Goal: Task Accomplishment & Management: Complete application form

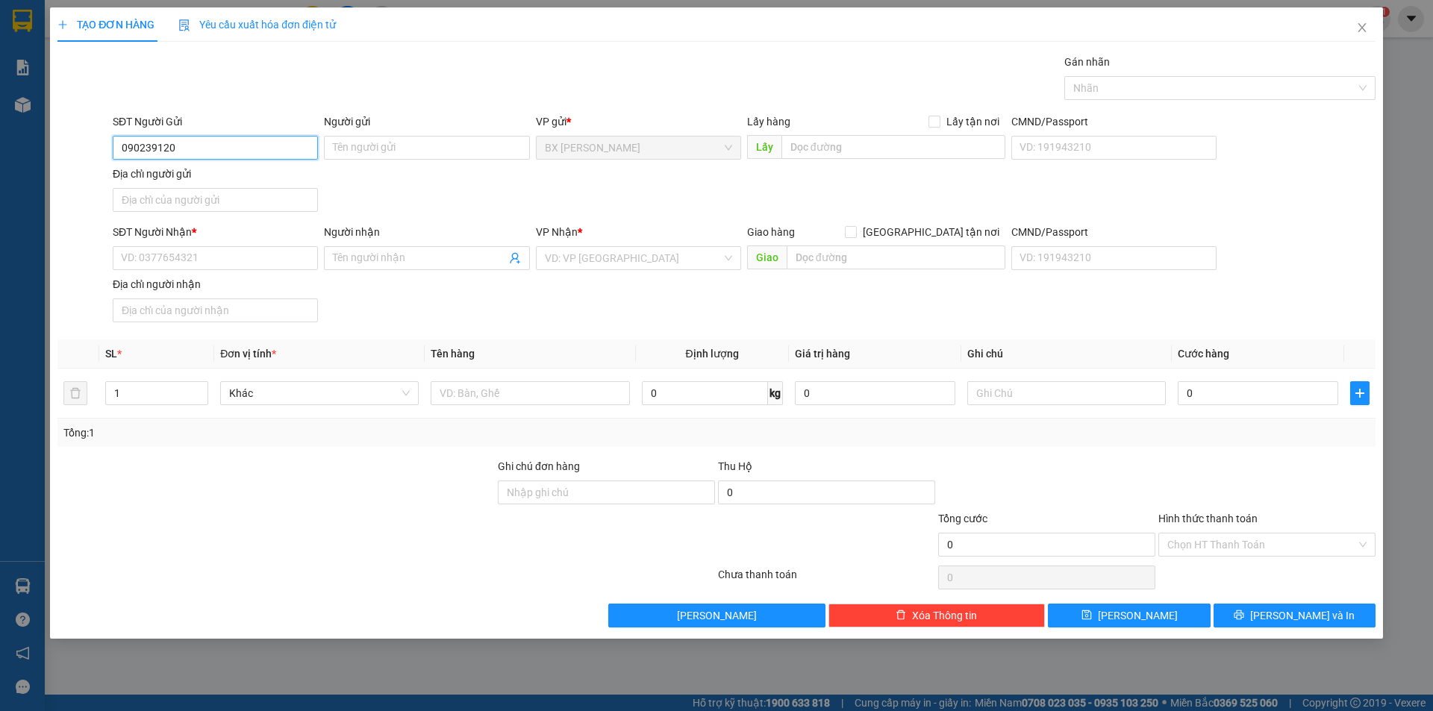
type input "0902391200"
click at [254, 182] on div "0902391200 - ANH CƯỜNG" at bounding box center [215, 177] width 187 height 16
type input "[PERSON_NAME]"
type input "0902391200"
click at [278, 252] on input "SĐT Người Nhận *" at bounding box center [215, 258] width 205 height 24
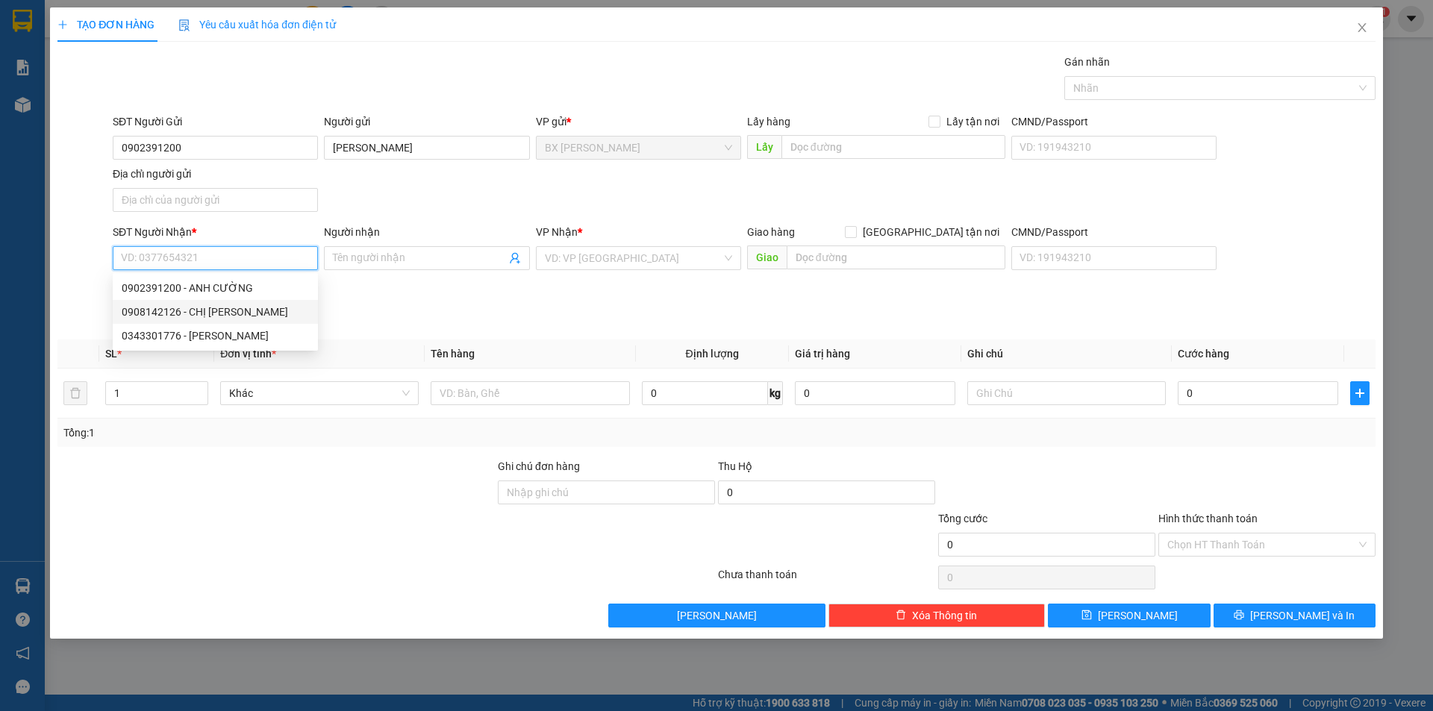
click at [243, 307] on div "0908142126 - CHỊ [PERSON_NAME]" at bounding box center [215, 312] width 187 height 16
type input "0908142126"
type input "CHỊ [PERSON_NAME]"
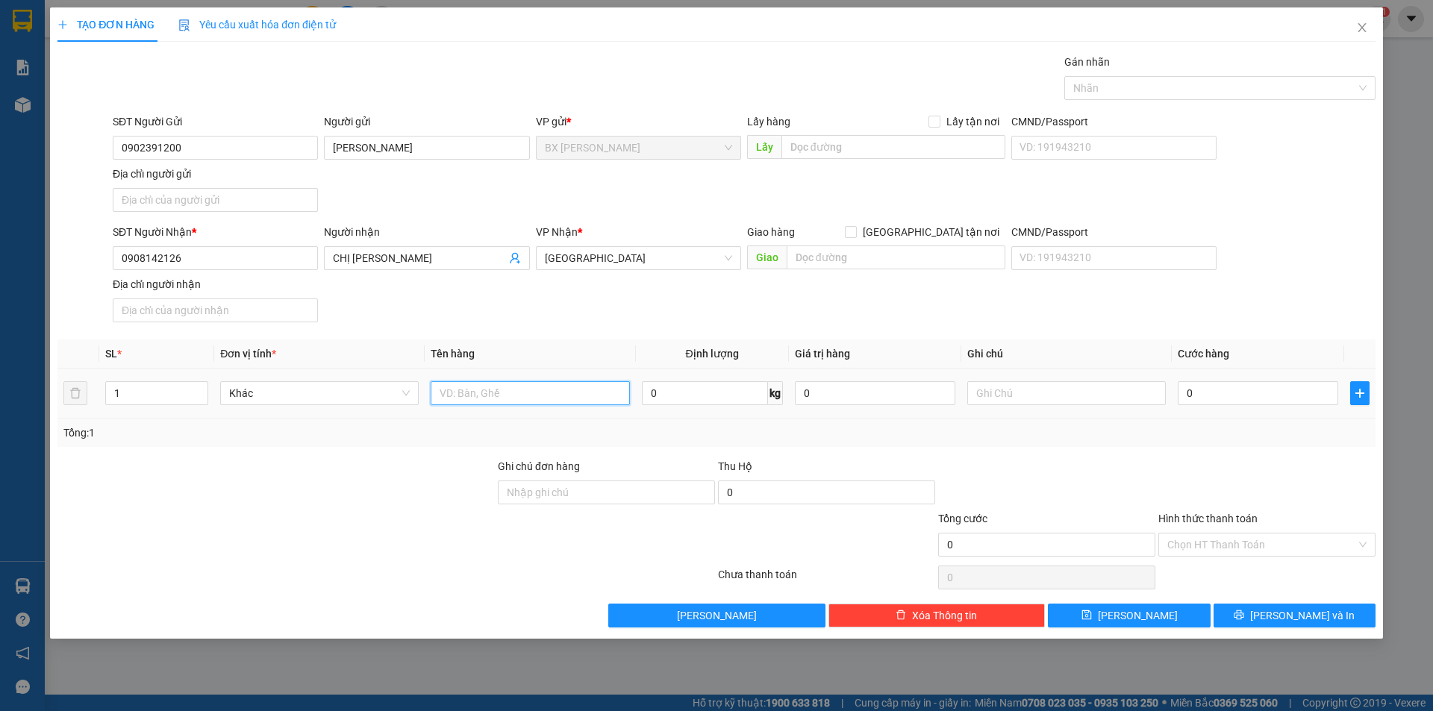
click at [477, 398] on input "text" at bounding box center [530, 393] width 198 height 24
type input "THÙNG+BỌC"
drag, startPoint x: 71, startPoint y: 385, endPoint x: 49, endPoint y: 381, distance: 22.7
click at [49, 381] on div "TẠO ĐƠN HÀNG Yêu cầu xuất hóa đơn điện tử Transit Pickup Surcharge Ids Transit …" at bounding box center [716, 355] width 1433 height 711
type input "3"
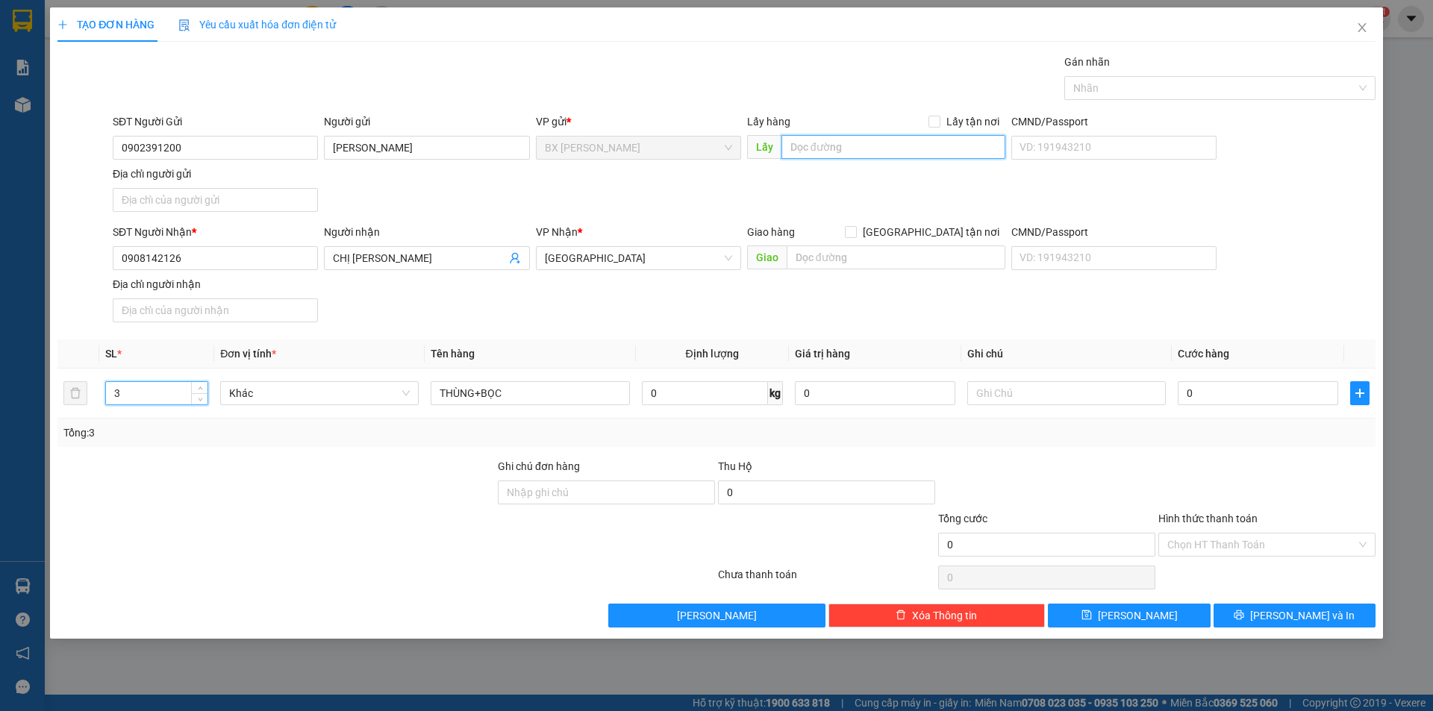
click at [845, 153] on input "text" at bounding box center [893, 147] width 224 height 24
type input "CƯM CẨM THÚY"
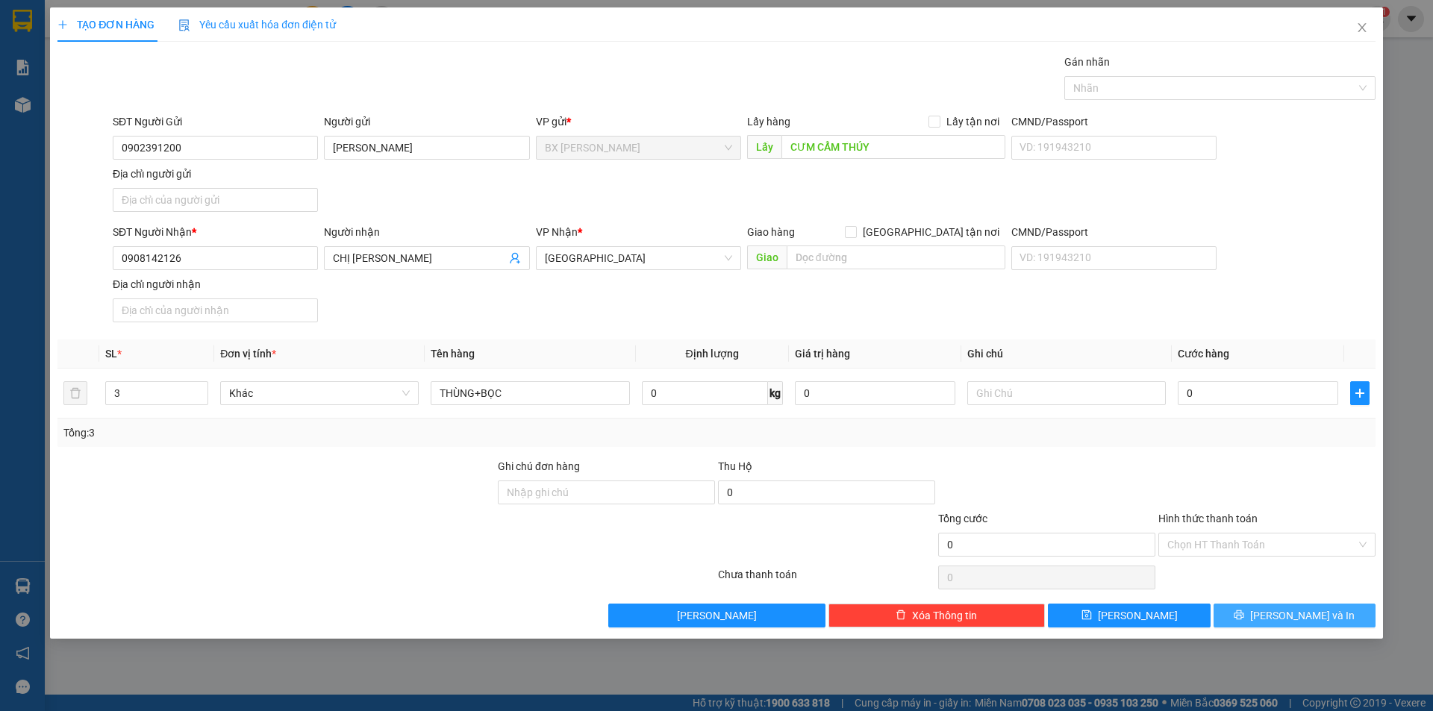
click at [1254, 614] on button "[PERSON_NAME] và In" at bounding box center [1294, 616] width 162 height 24
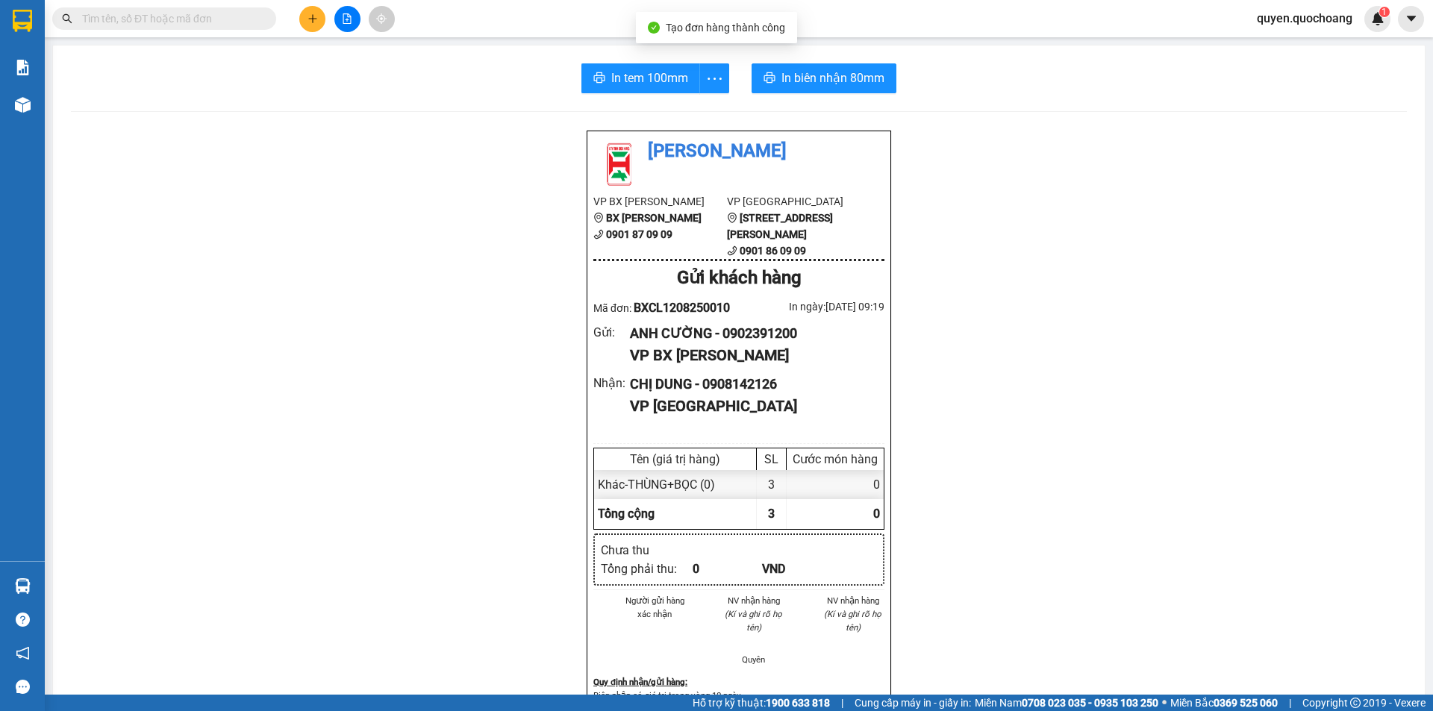
click at [615, 60] on div "In tem 100mm In biên nhận 80mm Quốc Hoàng VP BX Cao Lãnh BX Cao Lãnh 0901 87 09…" at bounding box center [739, 635] width 1372 height 1178
click at [639, 78] on span "In tem 100mm" at bounding box center [649, 78] width 77 height 19
drag, startPoint x: 641, startPoint y: 79, endPoint x: 807, endPoint y: 122, distance: 171.9
click at [641, 81] on span "In tem 100mm" at bounding box center [649, 78] width 77 height 19
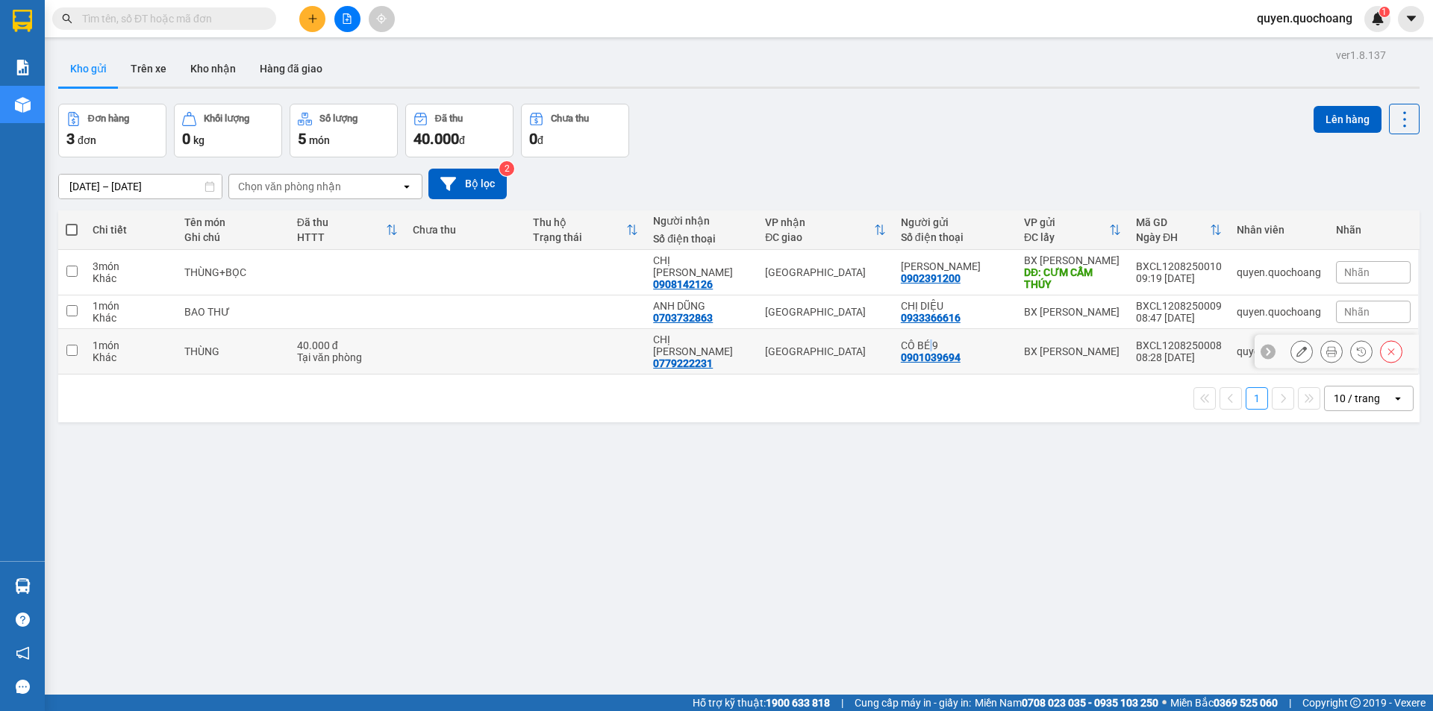
click at [932, 343] on div "CÔ BÉ 9" at bounding box center [955, 346] width 108 height 12
checkbox input "true"
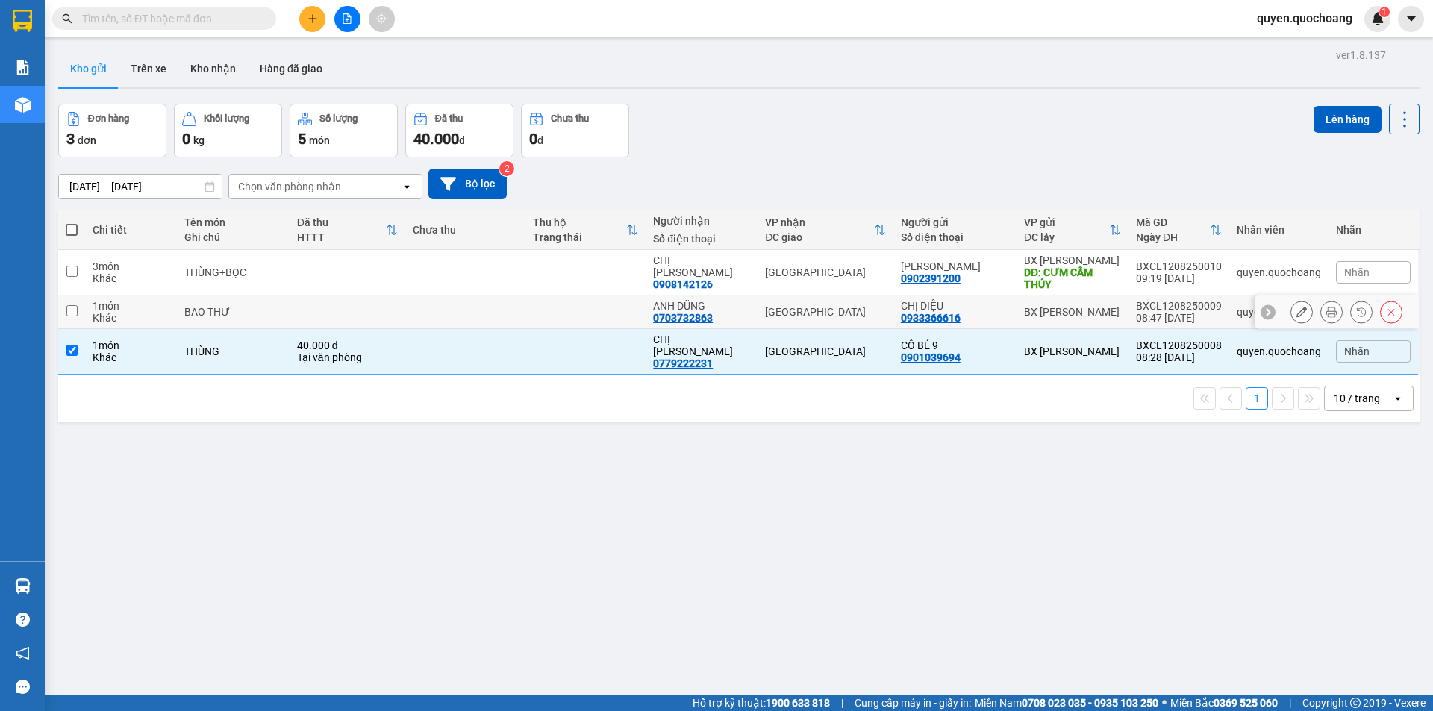
drag, startPoint x: 930, startPoint y: 301, endPoint x: 962, endPoint y: 308, distance: 32.9
click at [931, 303] on div "CHỊ DIỆU" at bounding box center [955, 306] width 108 height 12
checkbox input "true"
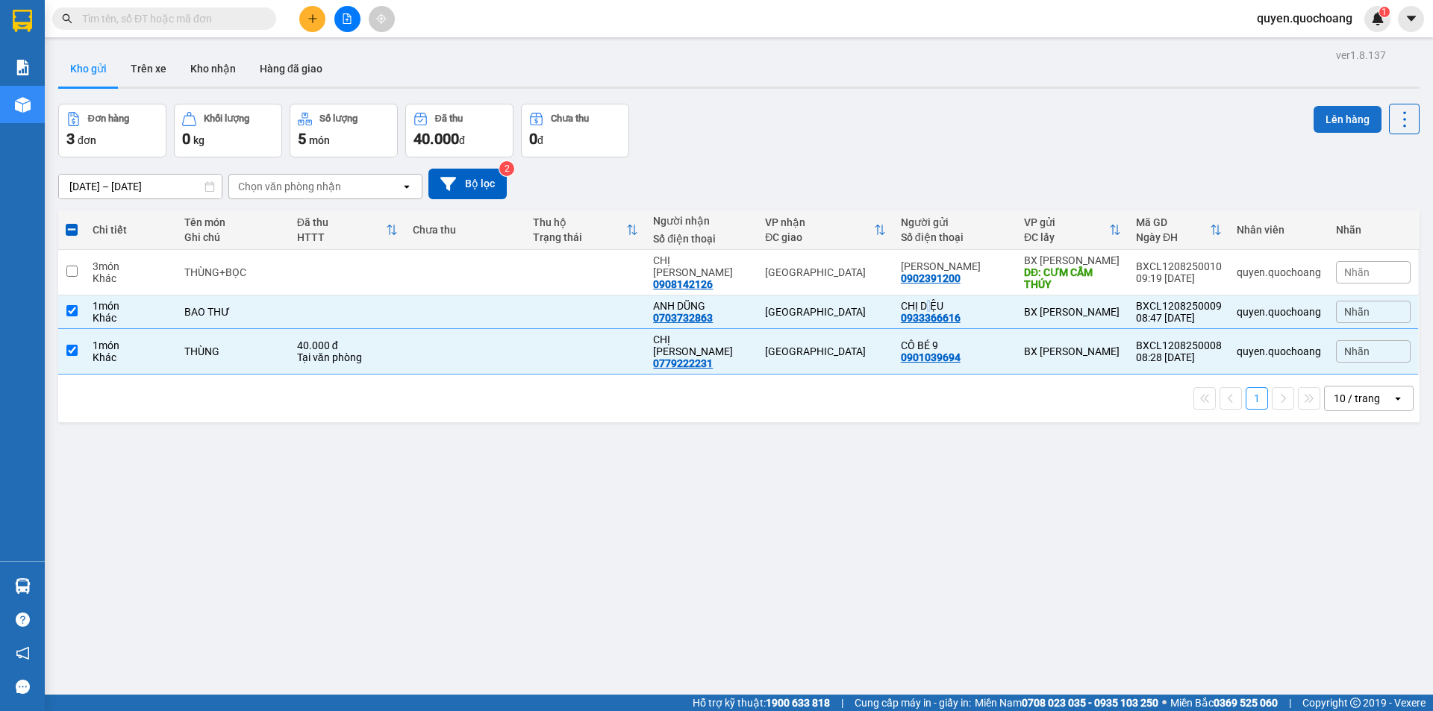
click at [1325, 107] on button "Lên hàng" at bounding box center [1347, 119] width 68 height 27
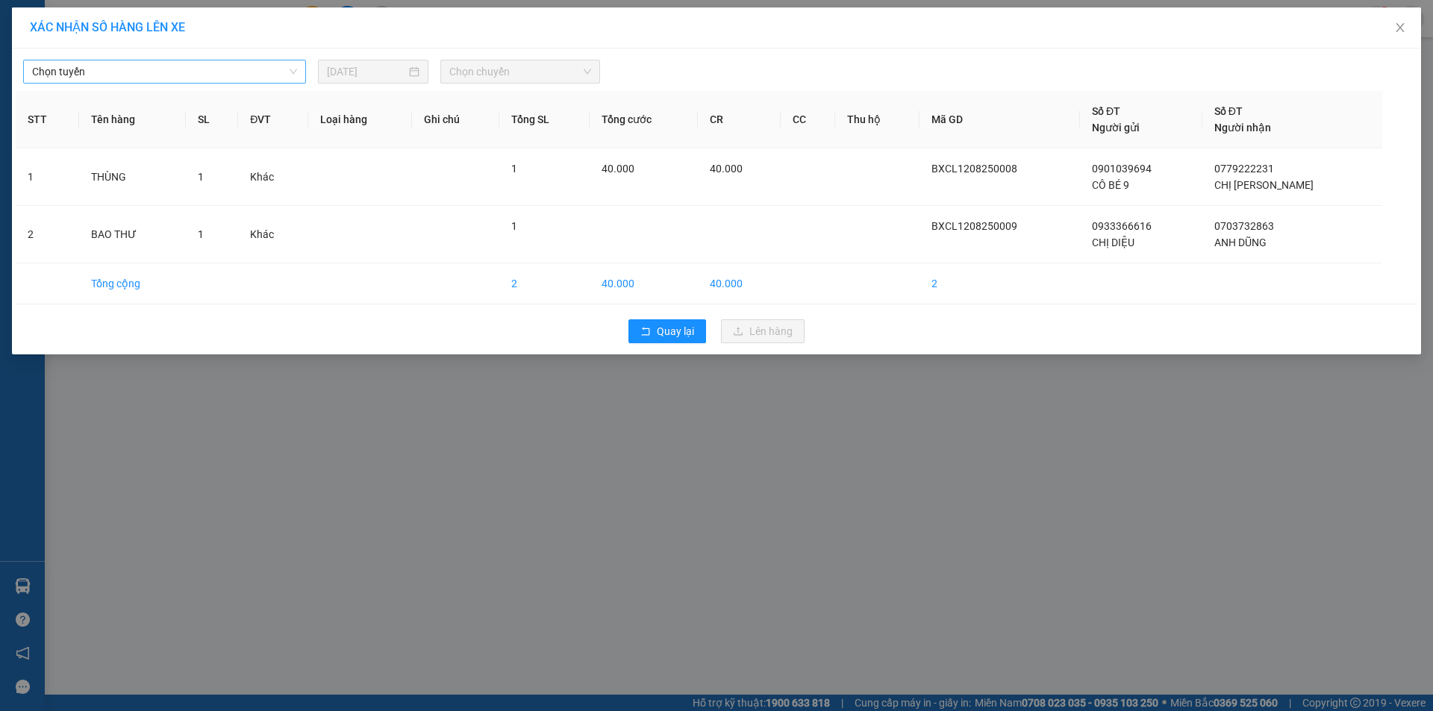
drag, startPoint x: 198, startPoint y: 74, endPoint x: 198, endPoint y: 83, distance: 9.0
click at [198, 78] on span "Chọn tuyến" at bounding box center [164, 71] width 265 height 22
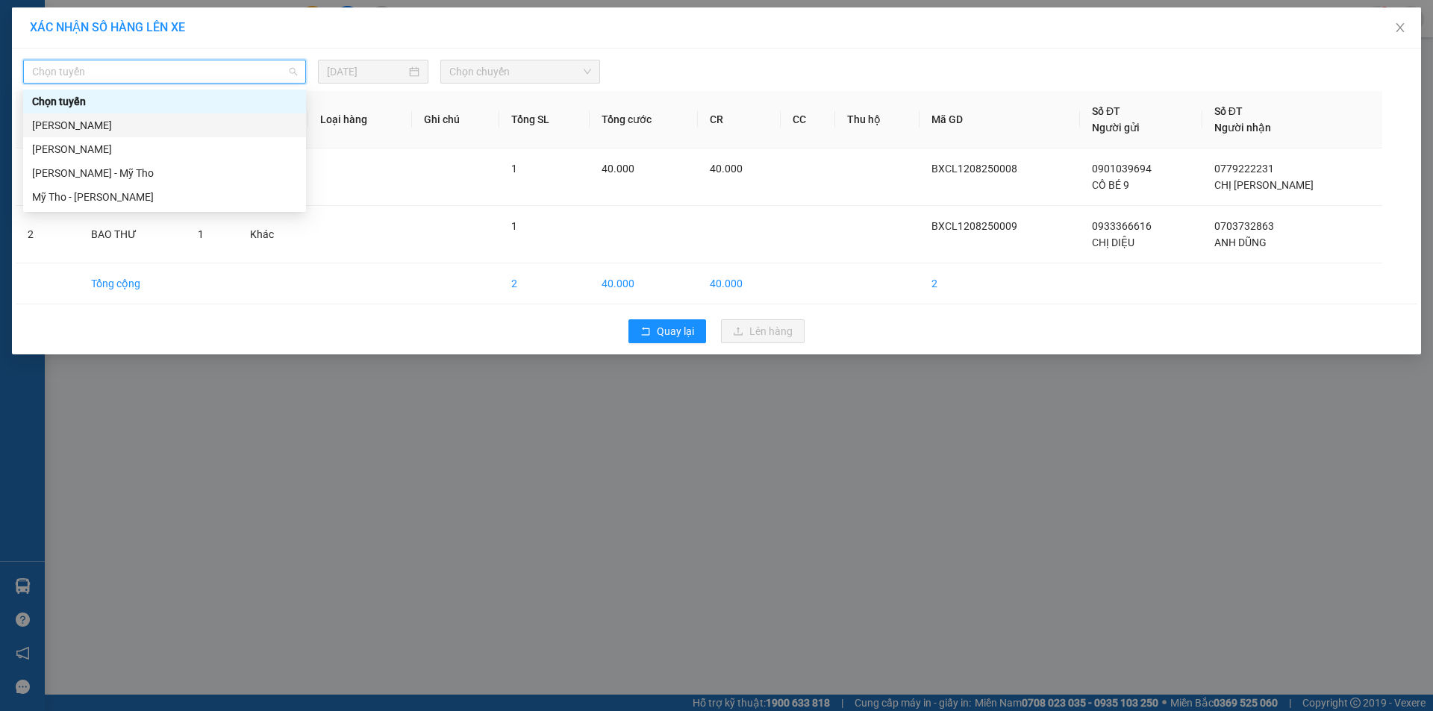
drag, startPoint x: 134, startPoint y: 157, endPoint x: 144, endPoint y: 121, distance: 37.8
click at [144, 121] on div "Chọn tuyến [PERSON_NAME] - Mỹ Tho Mỹ Tho - [PERSON_NAME]" at bounding box center [164, 149] width 283 height 119
click at [144, 121] on div "[PERSON_NAME]" at bounding box center [164, 125] width 265 height 16
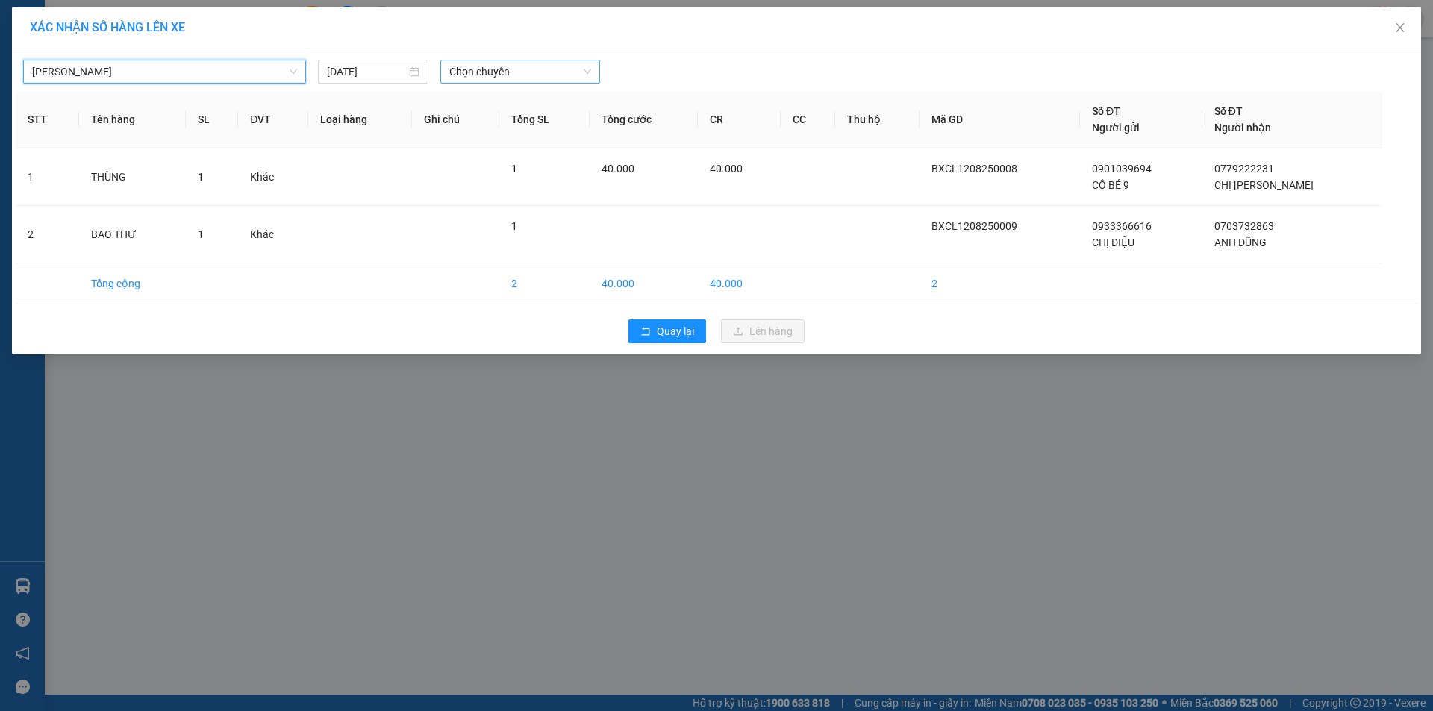
click at [534, 73] on span "Chọn chuyến" at bounding box center [520, 71] width 142 height 22
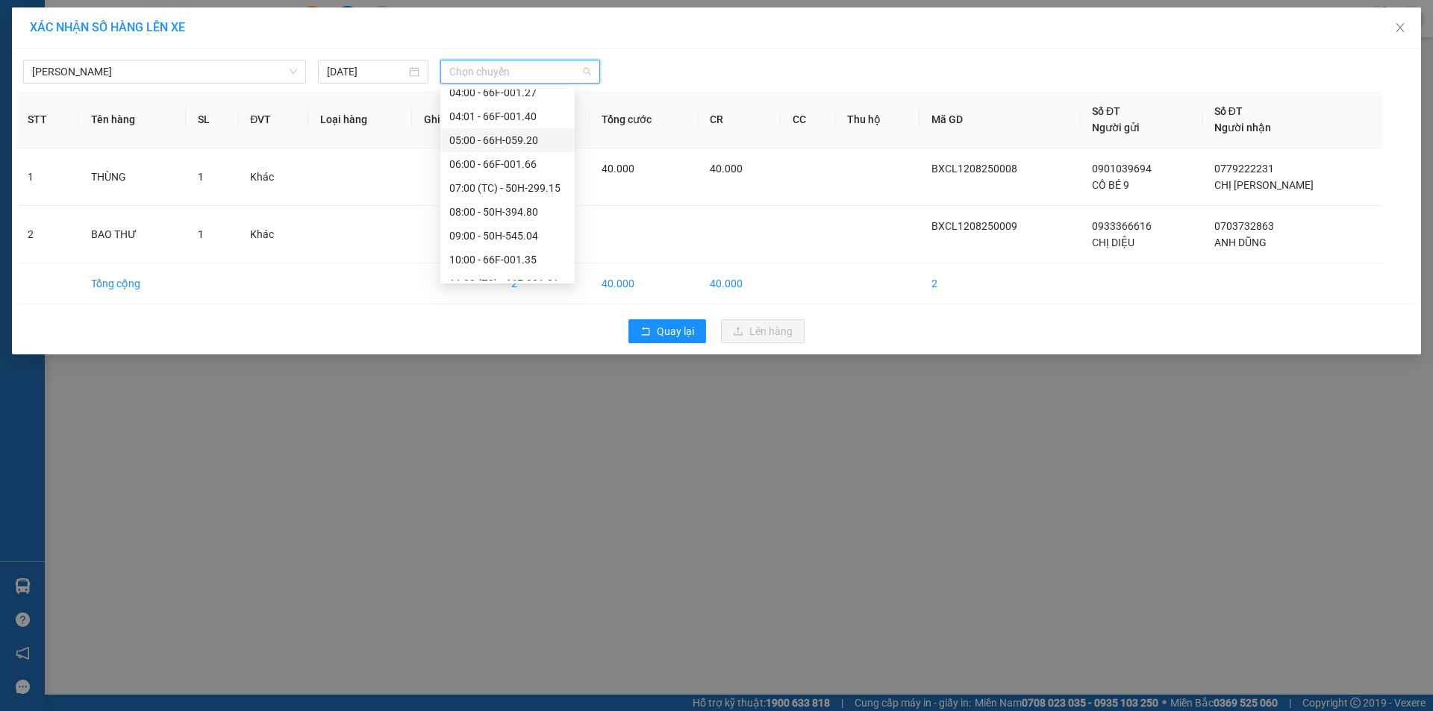
scroll to position [298, 0]
click at [521, 162] on div "09:00 - 50H-545.04" at bounding box center [507, 161] width 116 height 16
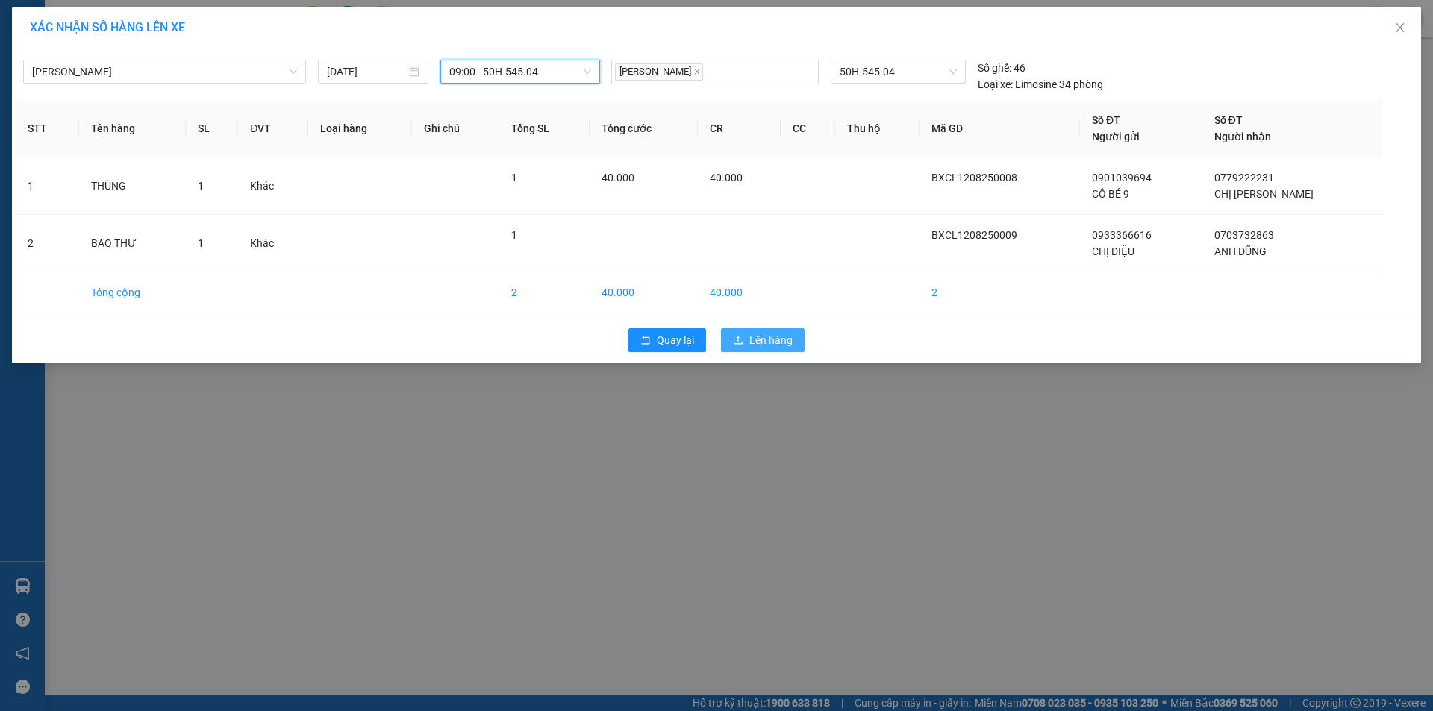
click at [747, 333] on button "Lên hàng" at bounding box center [763, 340] width 84 height 24
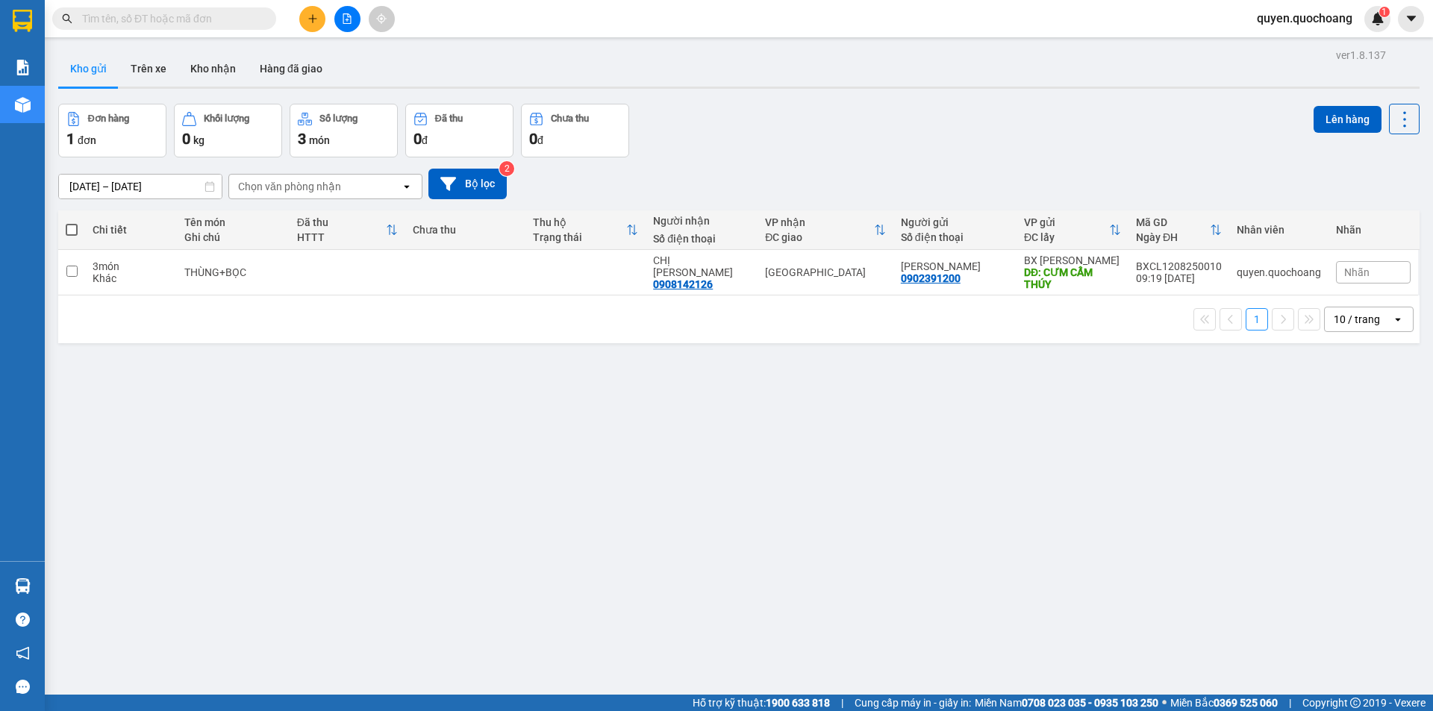
click at [323, 15] on button at bounding box center [312, 19] width 26 height 26
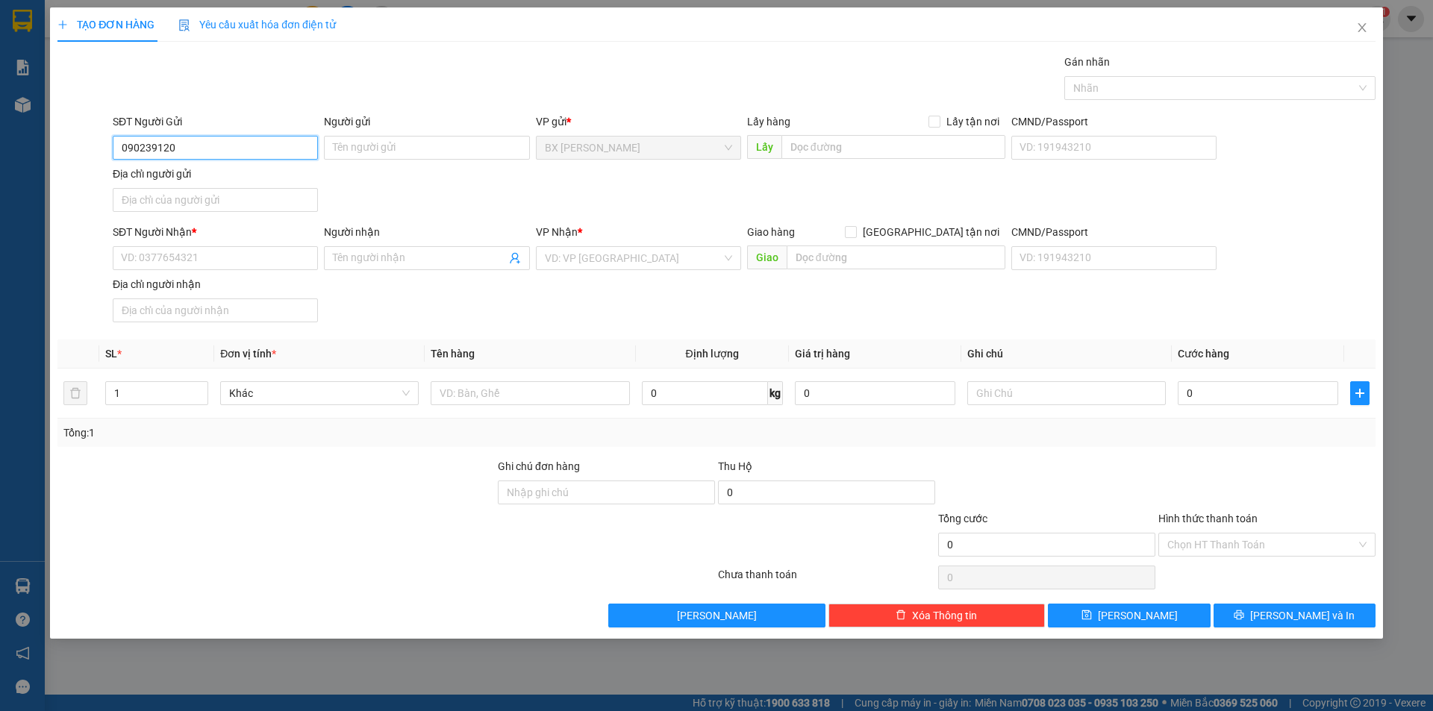
type input "0902391200"
click at [228, 178] on div "0902391200 - ANH CƯỜNG" at bounding box center [215, 177] width 187 height 16
type input "[PERSON_NAME]"
type input "0902391200"
click at [226, 261] on input "SĐT Người Nhận *" at bounding box center [215, 258] width 205 height 24
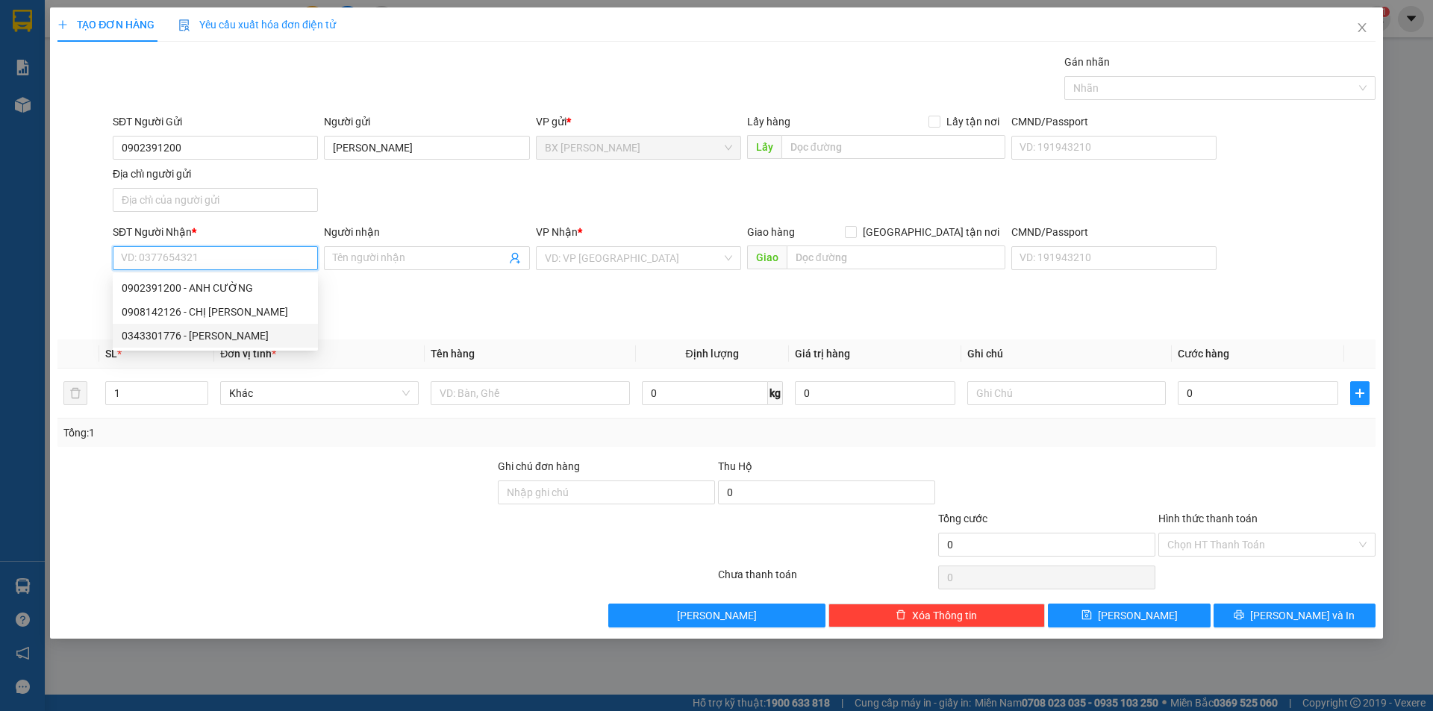
click at [258, 336] on div "0343301776 - [PERSON_NAME]" at bounding box center [215, 336] width 187 height 16
type input "0343301776"
type input "ANH HOÀNG"
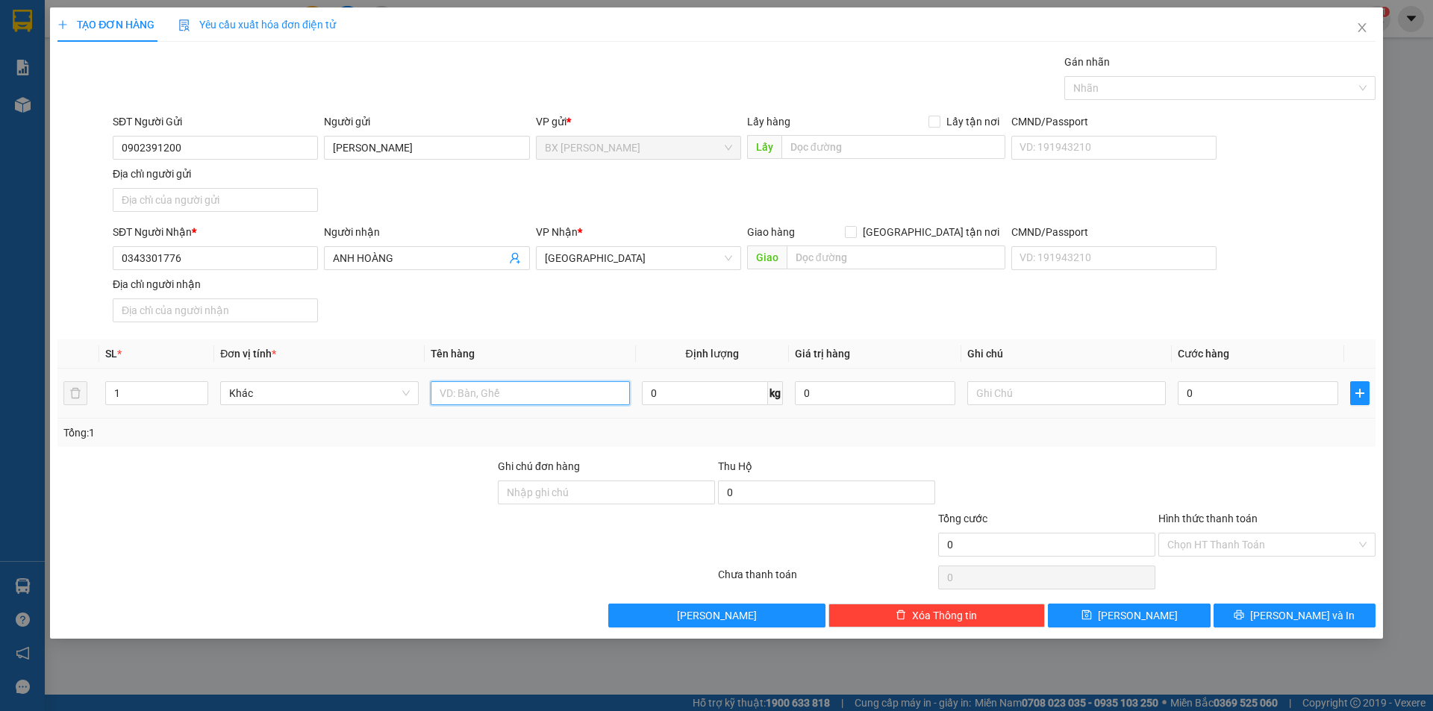
click at [473, 401] on input "text" at bounding box center [530, 393] width 198 height 24
type input "THÙNG"
click at [811, 143] on input "text" at bounding box center [893, 147] width 224 height 24
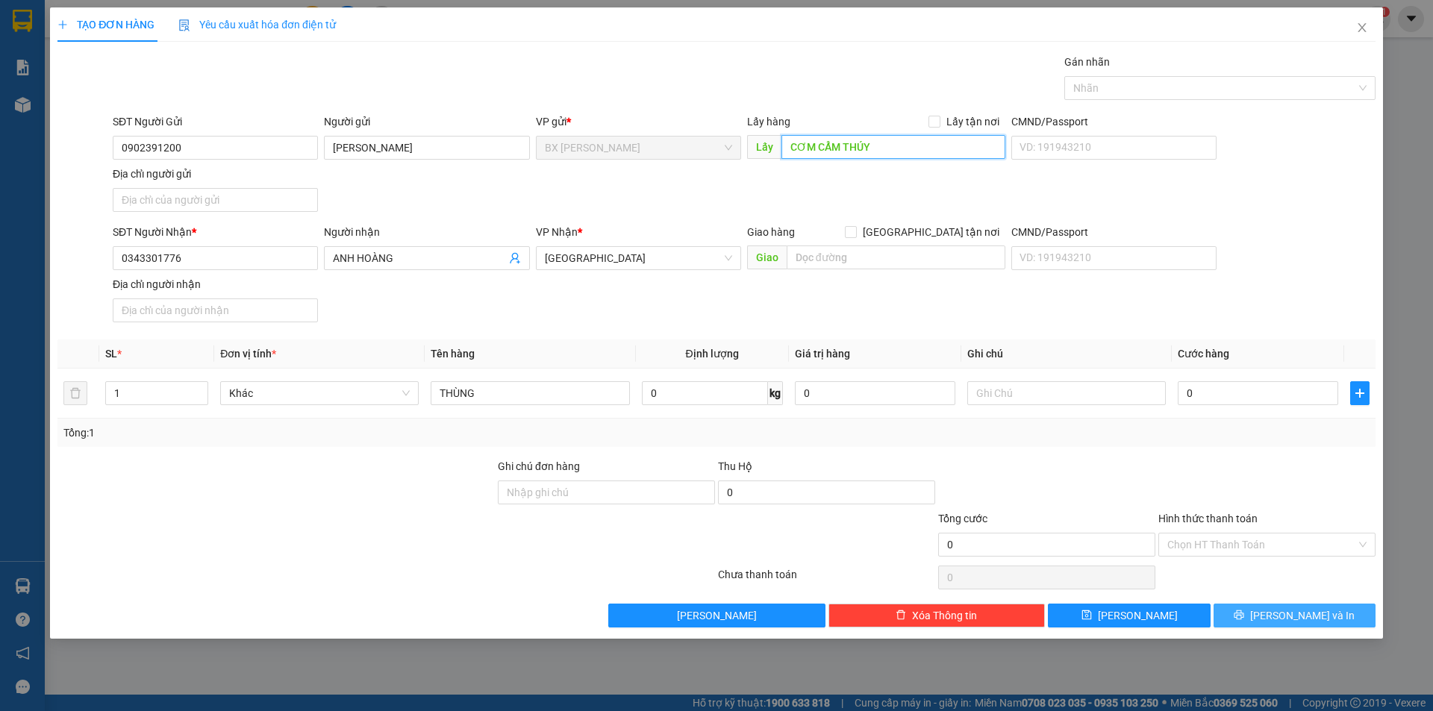
type input "CƠM CẨM THÚY"
click at [1267, 607] on button "[PERSON_NAME] và In" at bounding box center [1294, 616] width 162 height 24
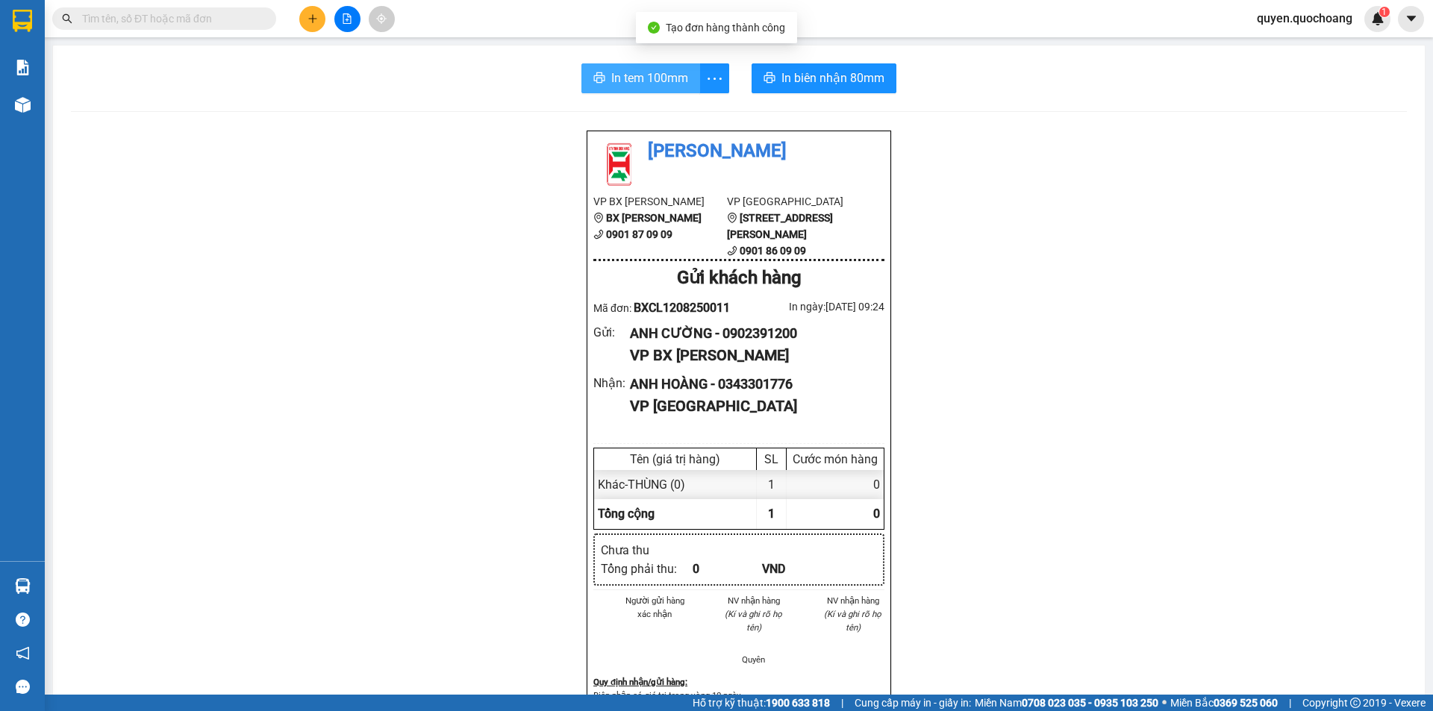
click at [634, 83] on span "In tem 100mm" at bounding box center [649, 78] width 77 height 19
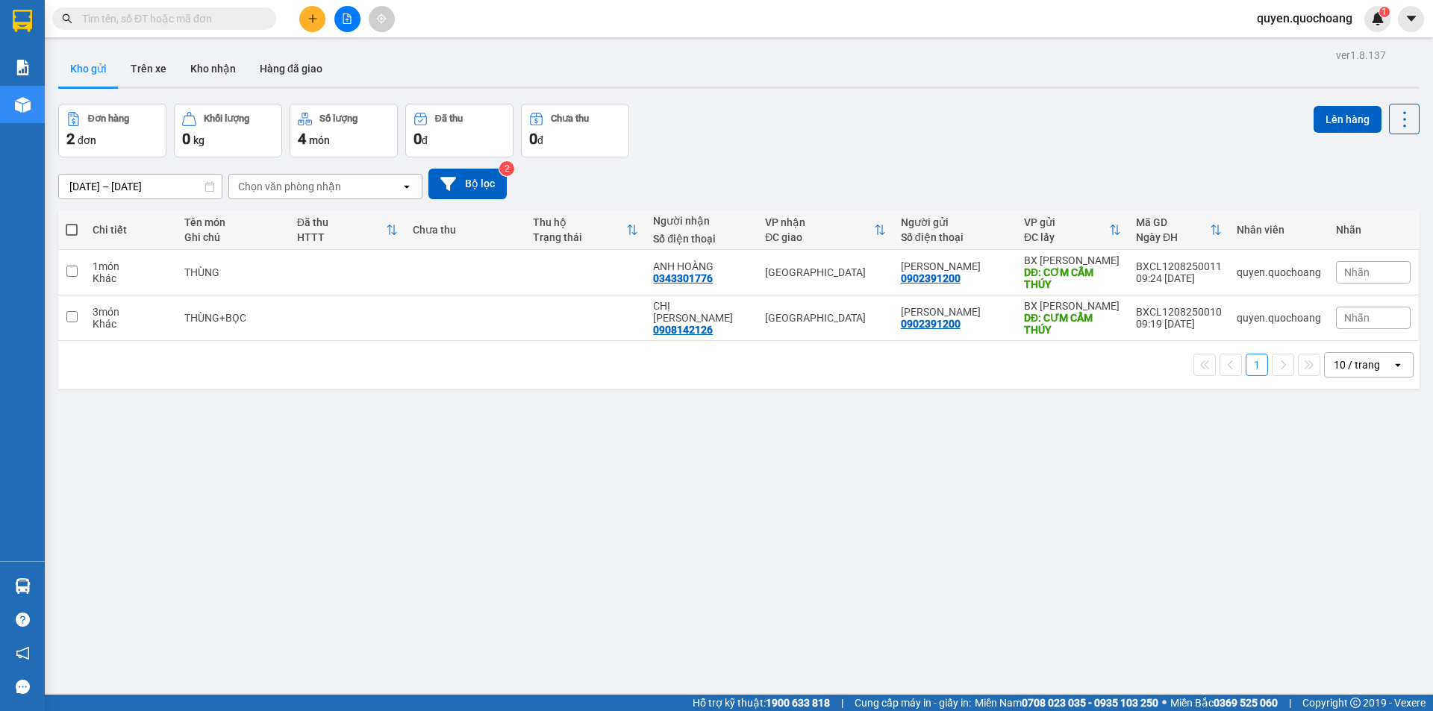
click at [313, 16] on icon "plus" at bounding box center [312, 18] width 1 height 8
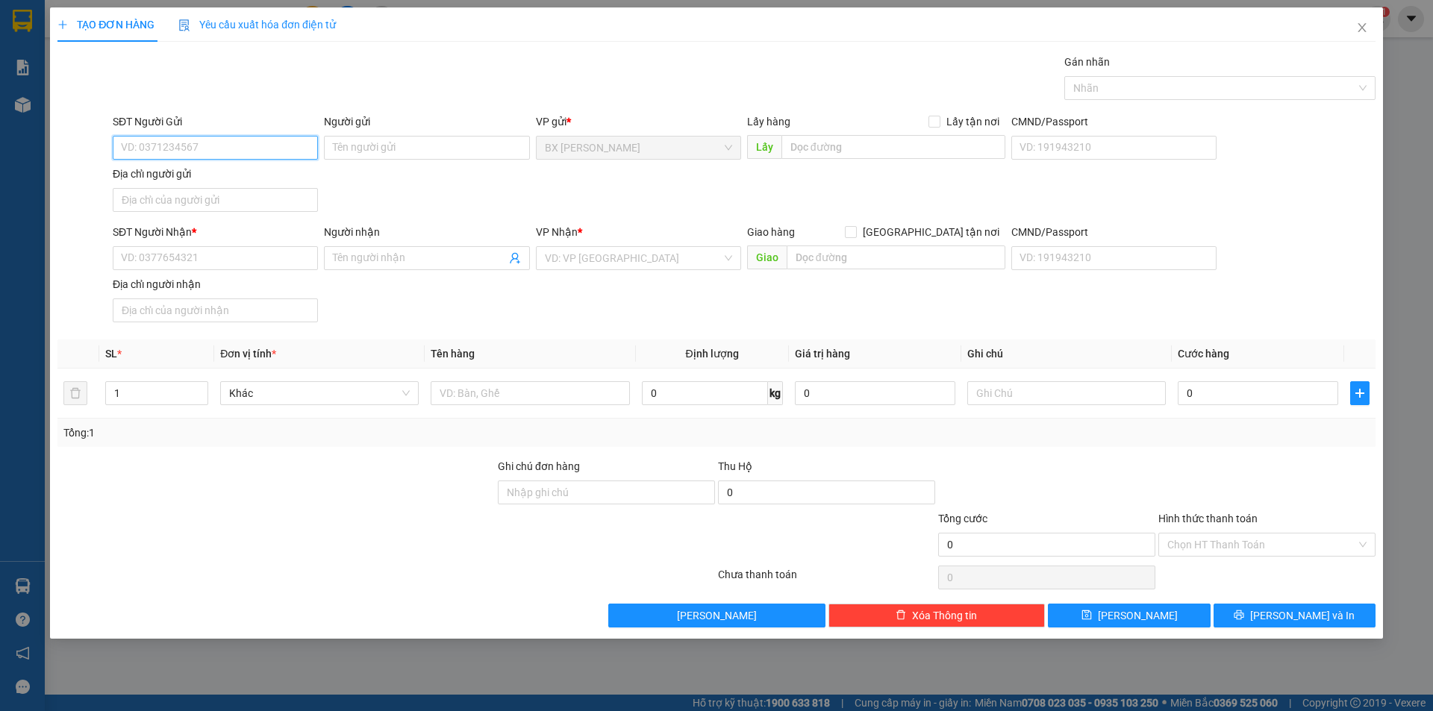
click at [256, 158] on input "SĐT Người Gửi" at bounding box center [215, 148] width 205 height 24
type input "0902391200"
drag, startPoint x: 284, startPoint y: 174, endPoint x: 280, endPoint y: 219, distance: 44.9
click at [284, 173] on div "0902391200 - ANH CƯỜNG" at bounding box center [215, 177] width 187 height 16
type input "[PERSON_NAME]"
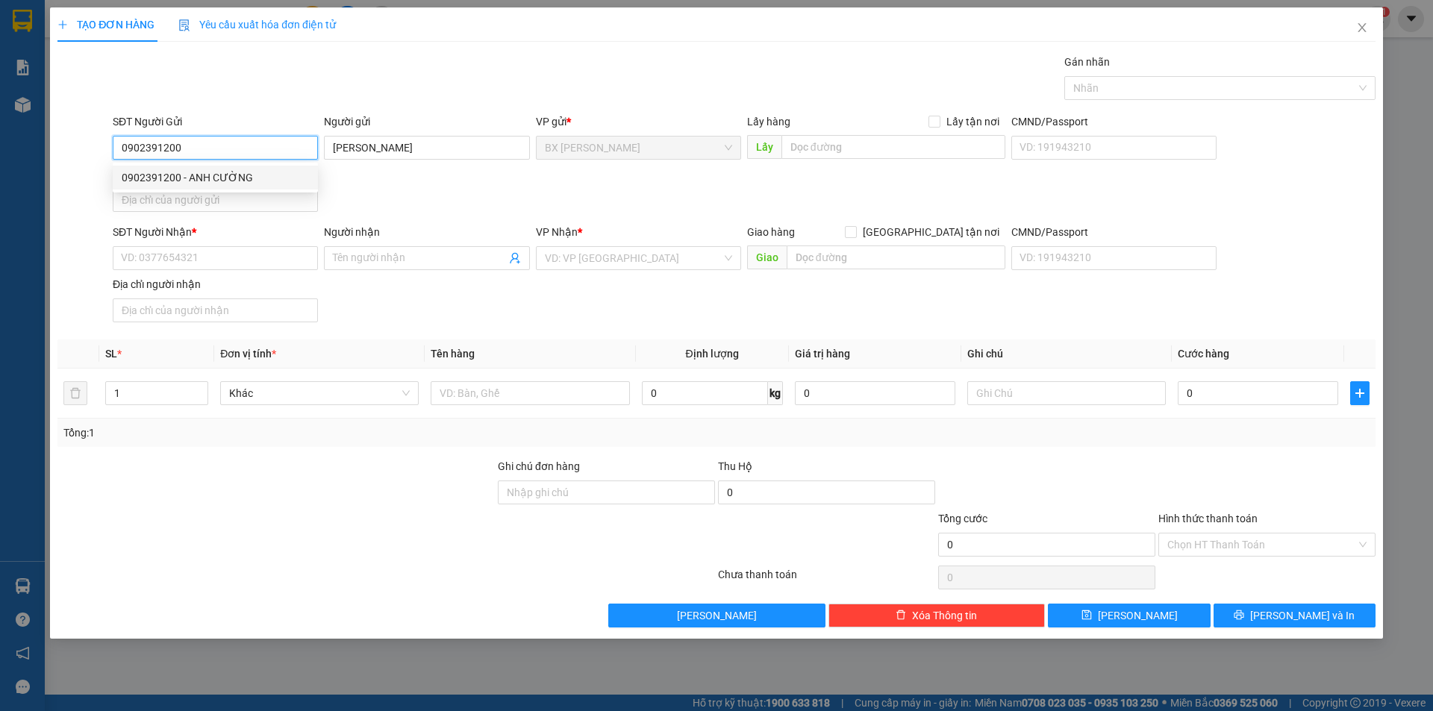
type input "0902391200"
click at [263, 286] on div "Địa chỉ người nhận" at bounding box center [215, 284] width 205 height 16
click at [263, 298] on input "Địa chỉ người nhận" at bounding box center [215, 310] width 205 height 24
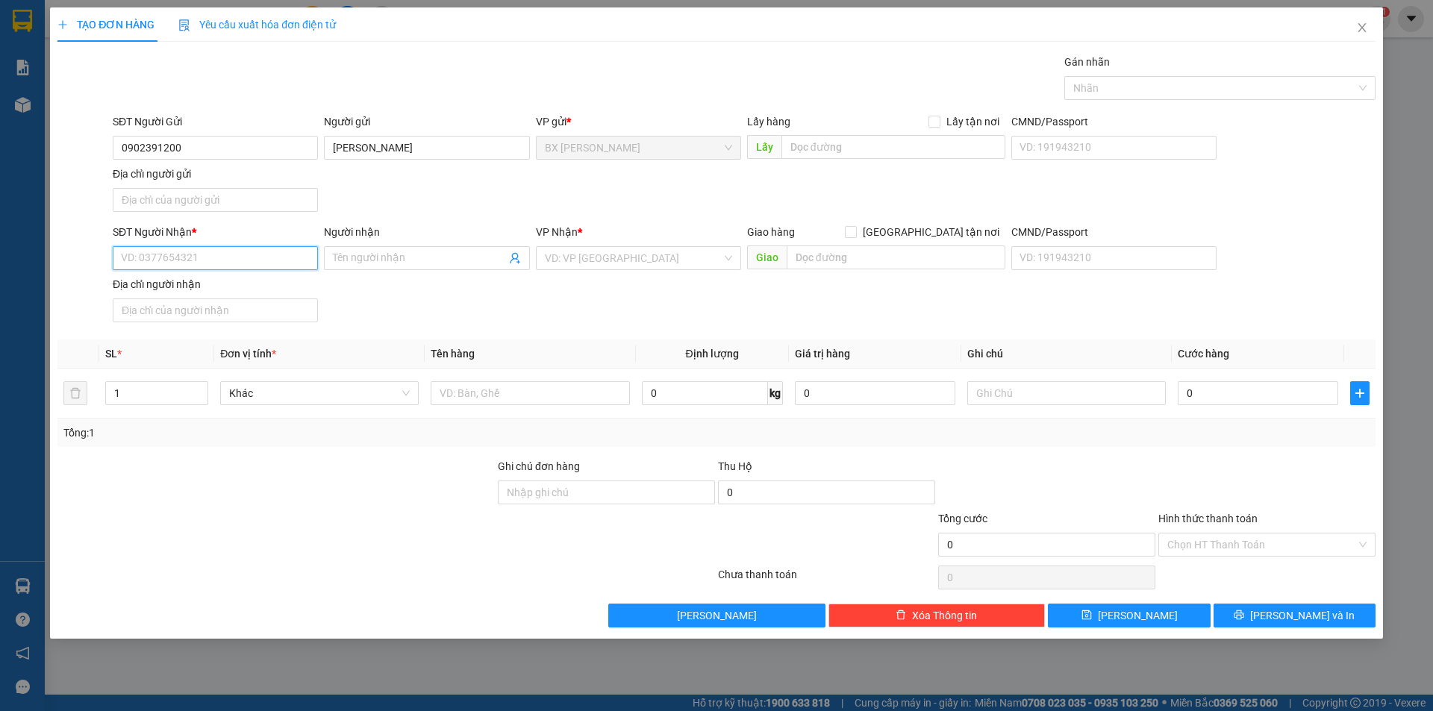
click at [263, 263] on input "SĐT Người Nhận *" at bounding box center [215, 258] width 205 height 24
drag, startPoint x: 235, startPoint y: 286, endPoint x: 236, endPoint y: 303, distance: 17.2
click at [235, 287] on div "0902557505 - ANH KHOA" at bounding box center [215, 288] width 187 height 16
type input "0902557505"
type input "ANH KHOA"
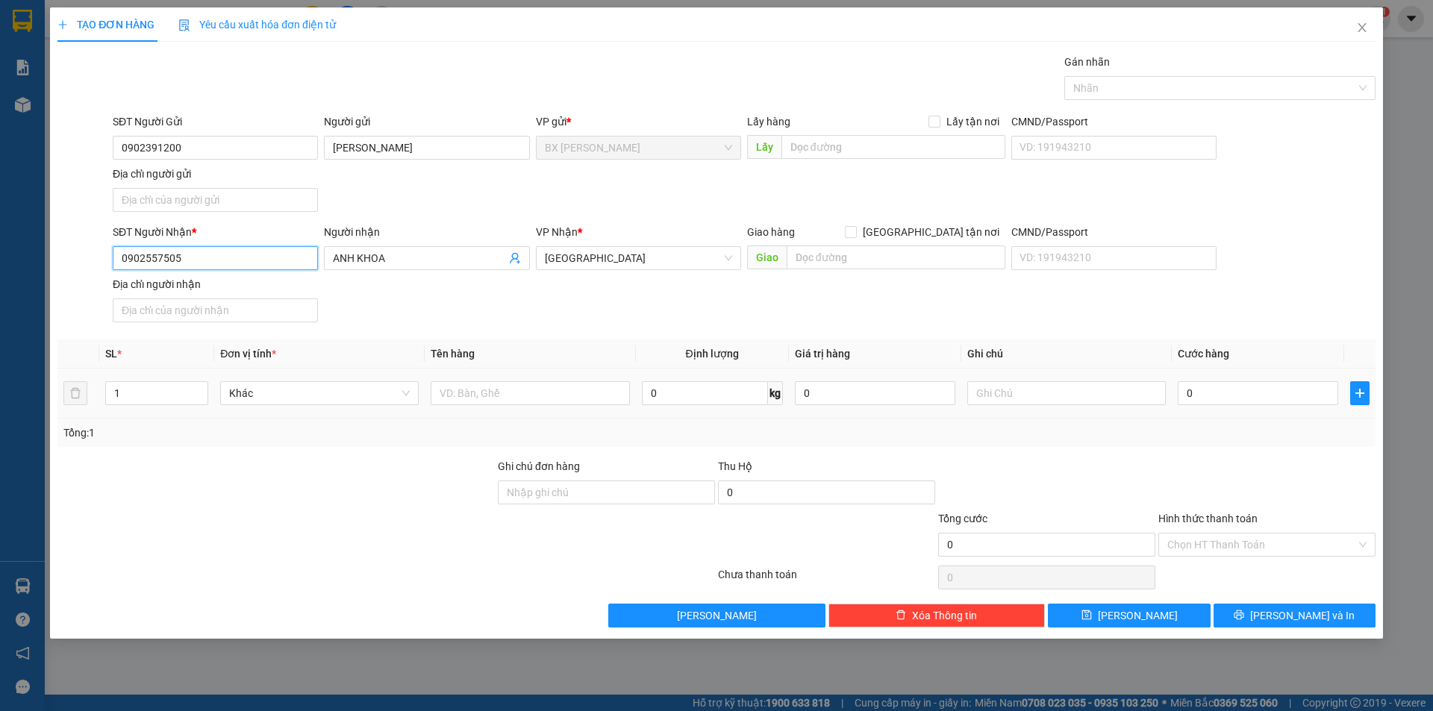
type input "0902557505"
click at [524, 407] on div at bounding box center [530, 393] width 198 height 30
click at [500, 393] on input "text" at bounding box center [530, 393] width 198 height 24
type input "THÙNG"
click at [847, 145] on input "text" at bounding box center [893, 147] width 224 height 24
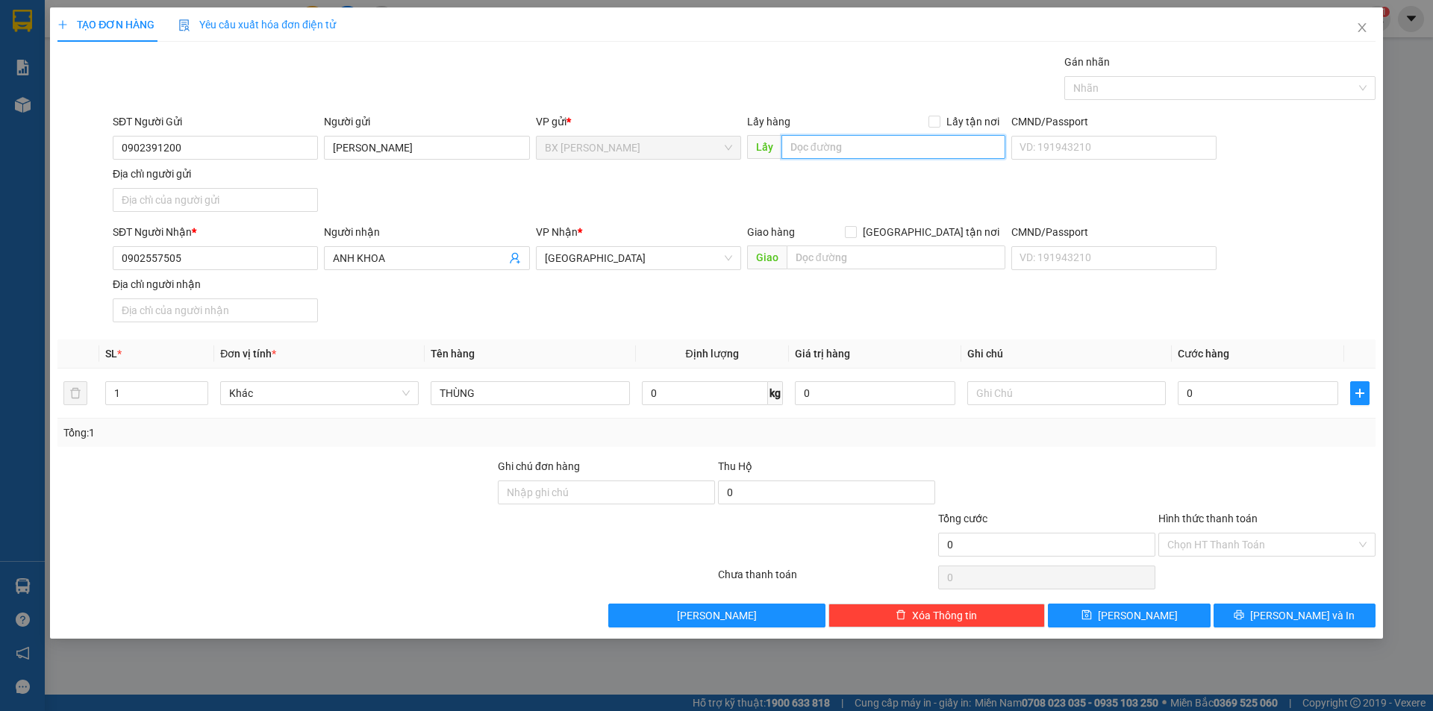
type input "D"
type input "Đ"
type input "CƠM CẨM THÚY"
click at [1244, 618] on icon "printer" at bounding box center [1239, 615] width 10 height 10
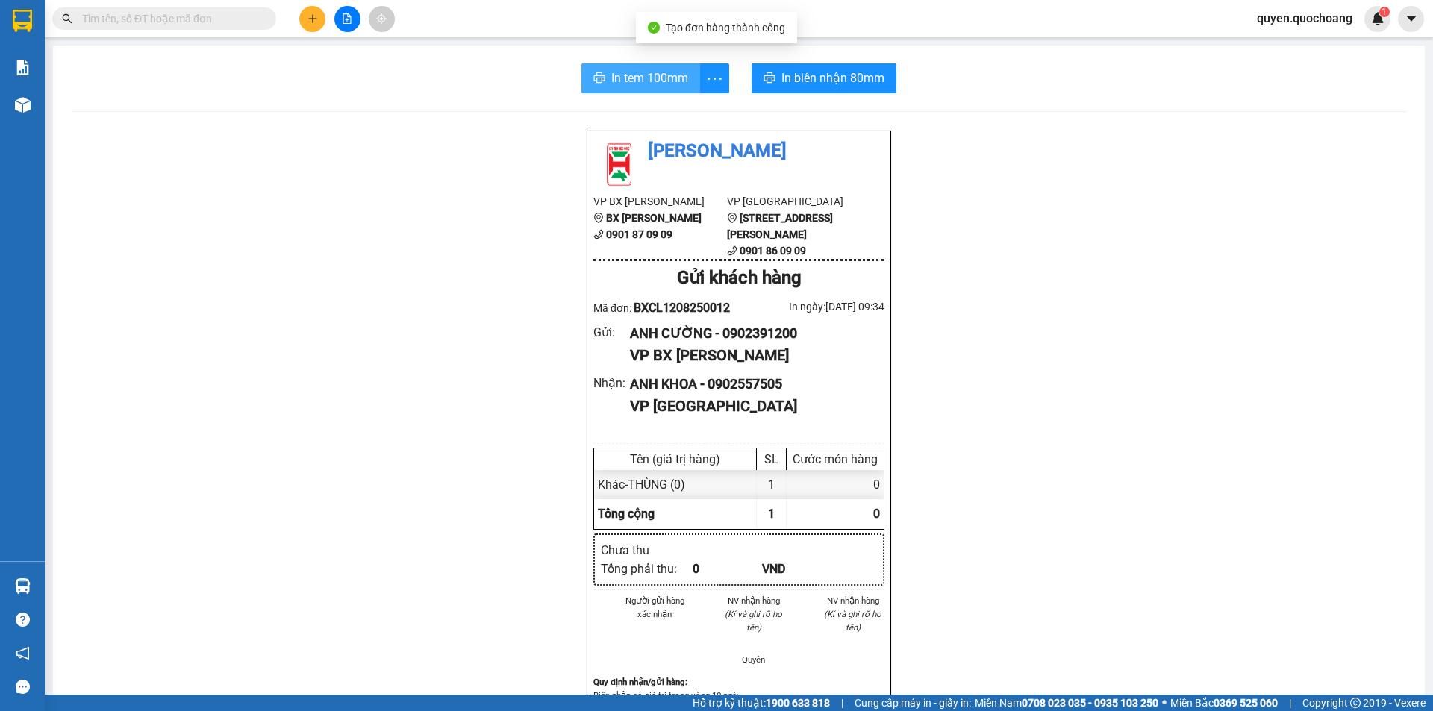
click at [638, 84] on span "In tem 100mm" at bounding box center [649, 78] width 77 height 19
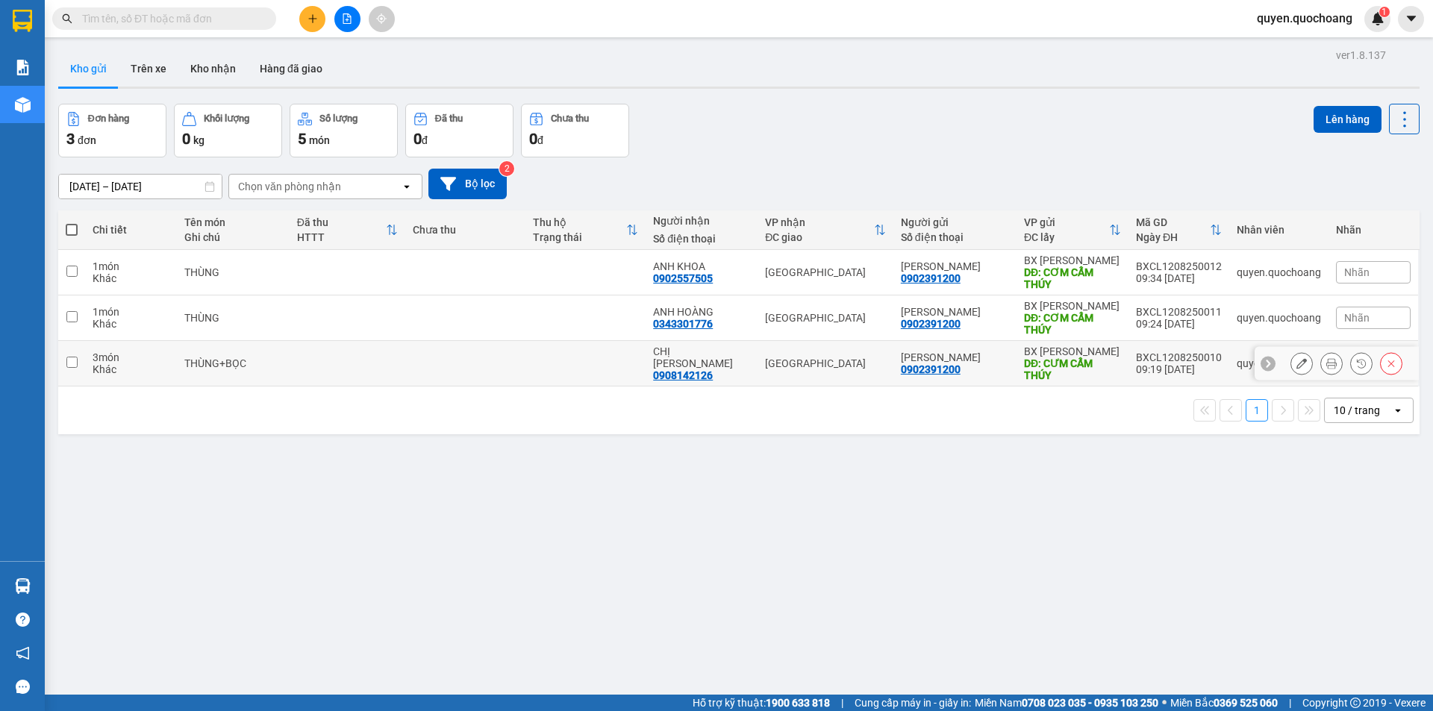
click at [1326, 364] on icon at bounding box center [1331, 363] width 10 height 10
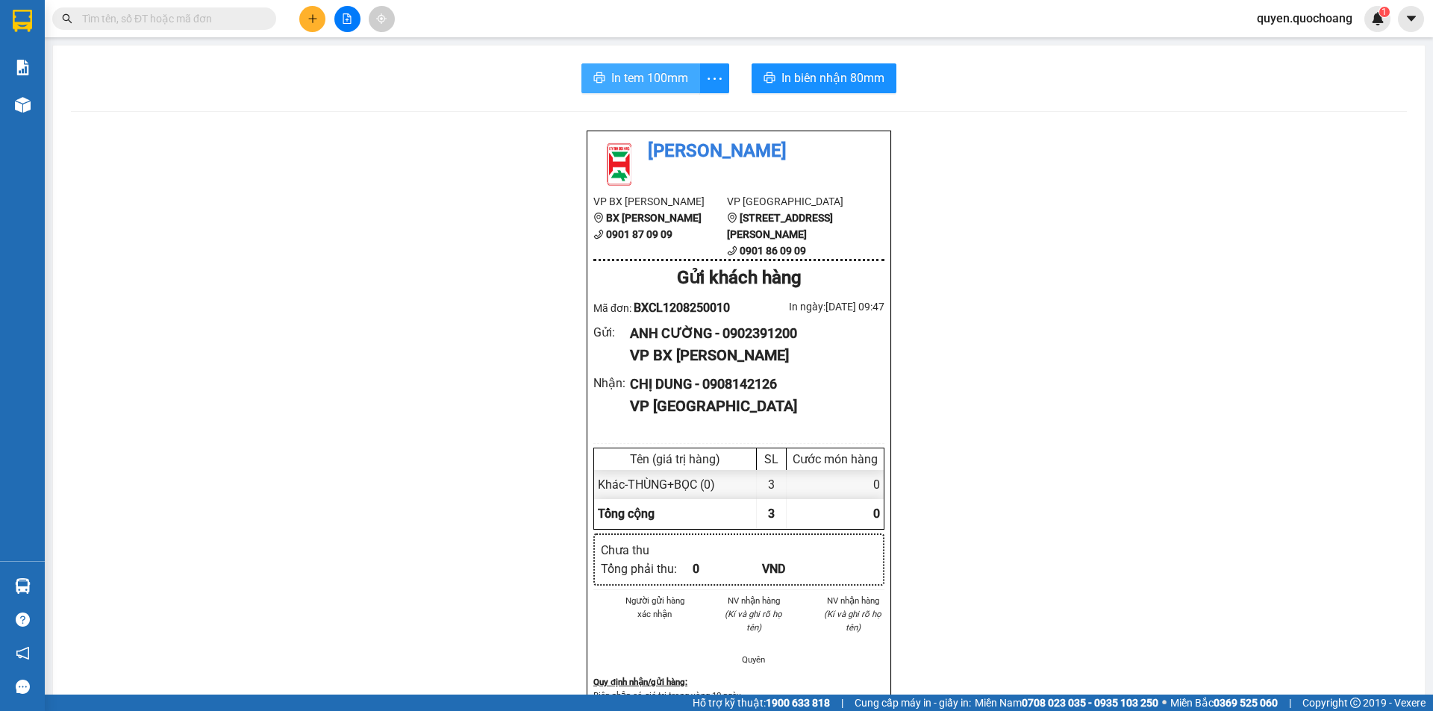
click at [639, 82] on span "In tem 100mm" at bounding box center [649, 78] width 77 height 19
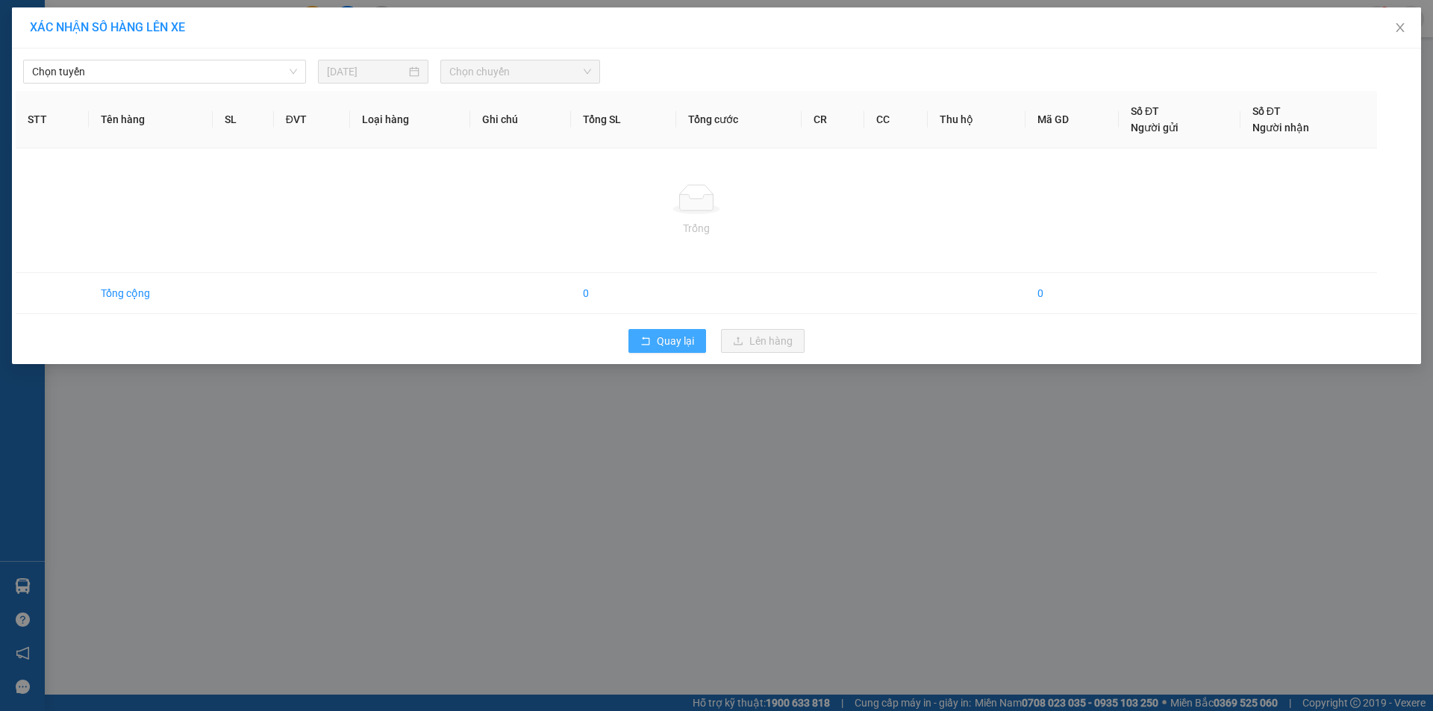
click at [672, 345] on span "Quay lại" at bounding box center [675, 341] width 37 height 16
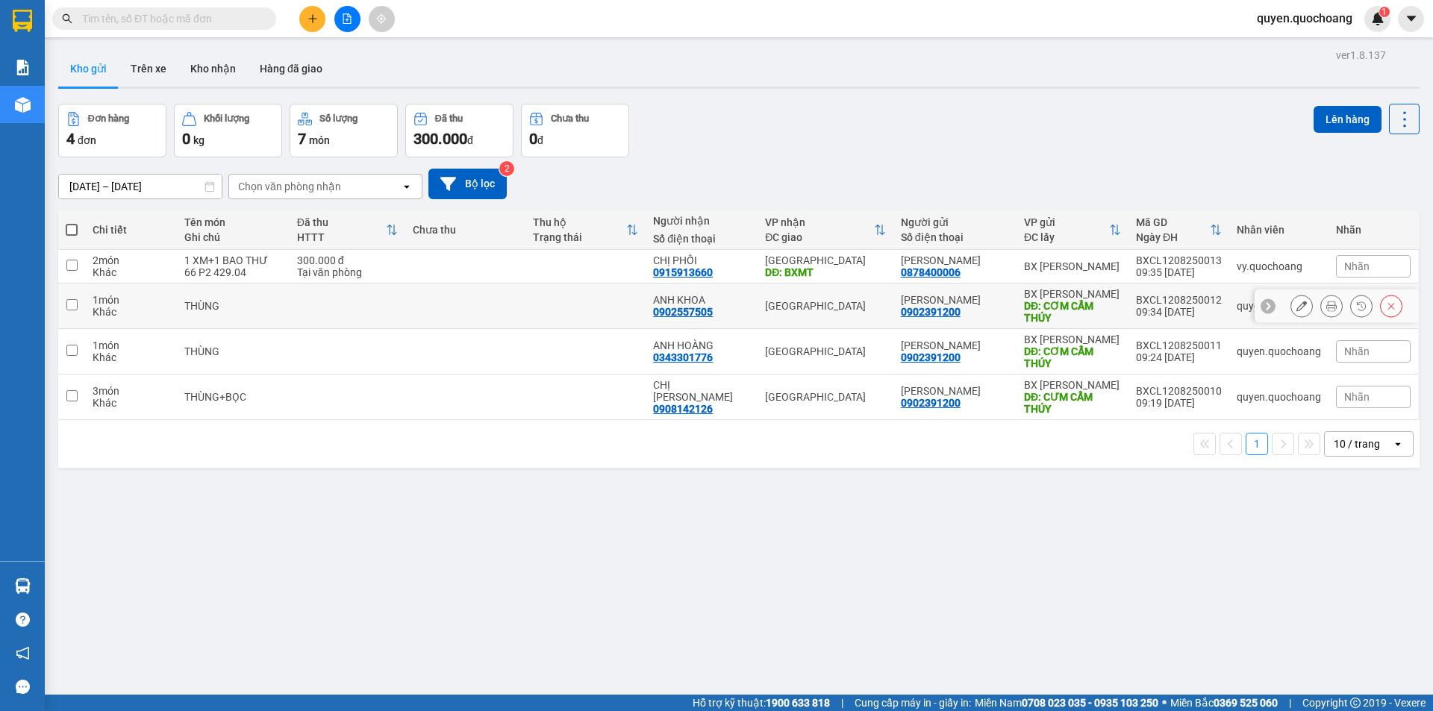
drag, startPoint x: 1111, startPoint y: 305, endPoint x: 1085, endPoint y: 352, distance: 53.8
click at [1110, 304] on div "DĐ: CƠM CẨM THÚY" at bounding box center [1072, 312] width 97 height 24
checkbox input "true"
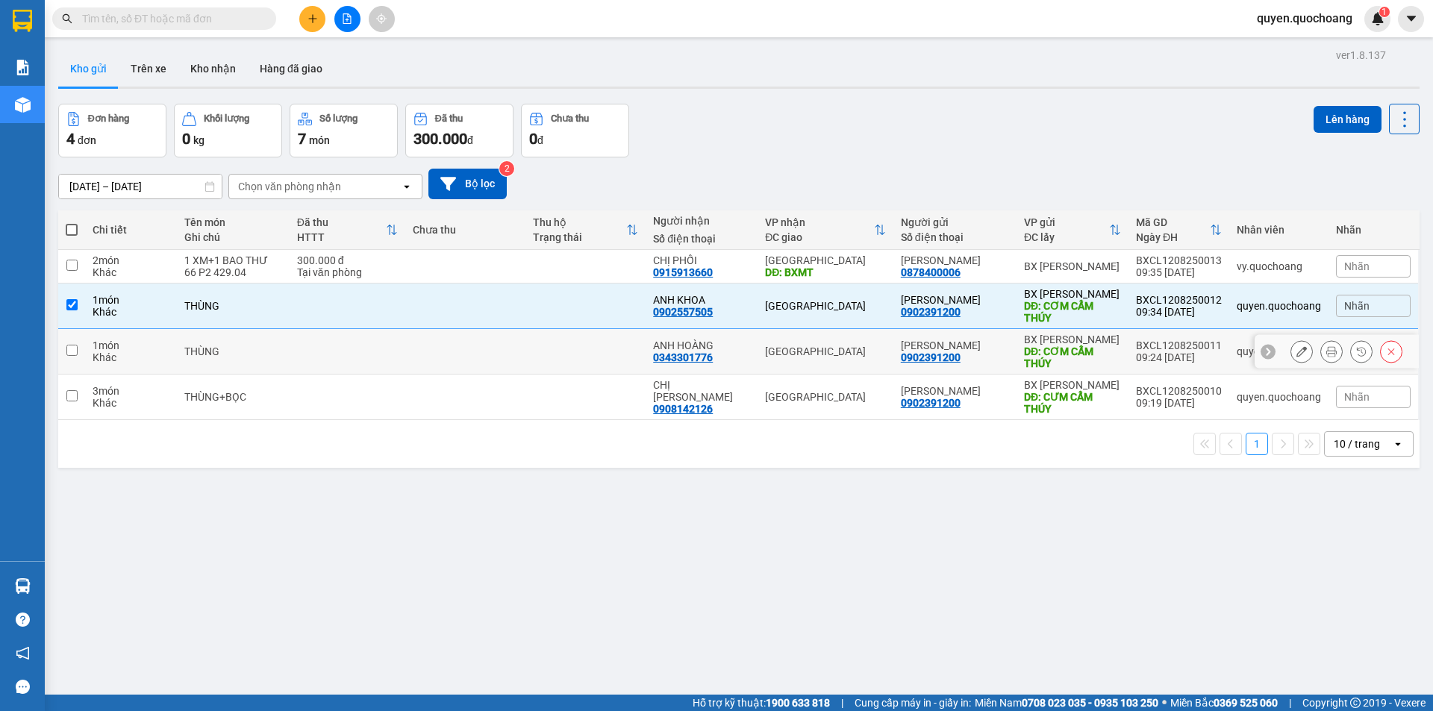
click at [1083, 355] on div "DĐ: CƠM CẨM THÚY" at bounding box center [1072, 358] width 97 height 24
checkbox input "true"
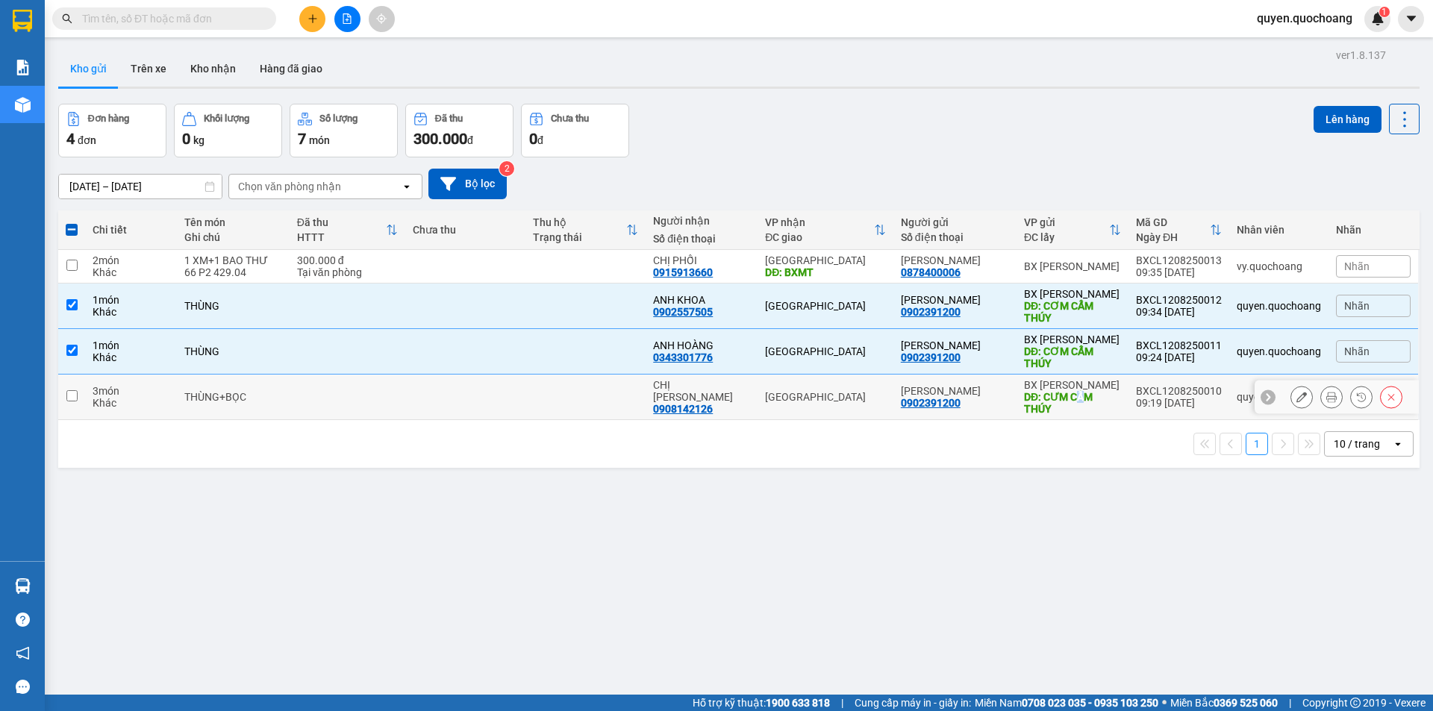
click at [1078, 402] on div "DĐ: CƯM CẨM THÚY" at bounding box center [1072, 403] width 97 height 24
checkbox input "true"
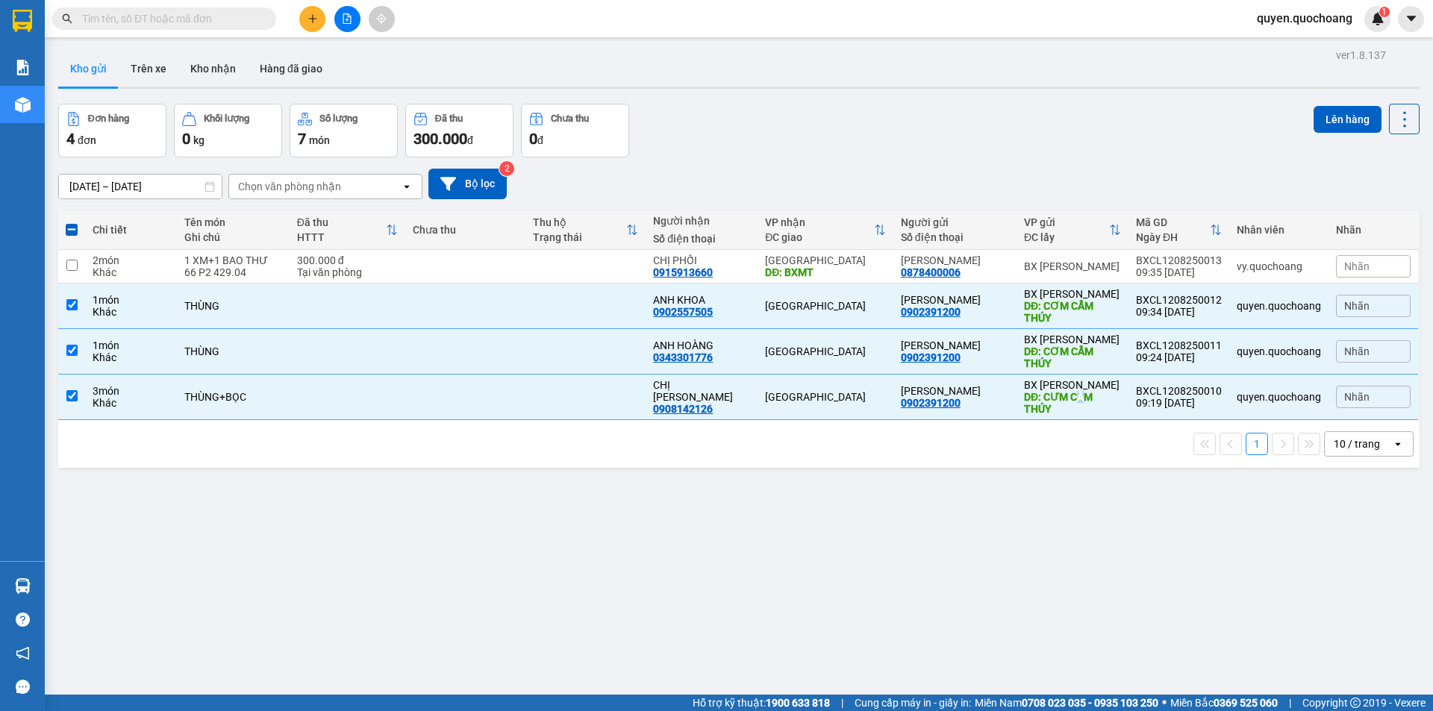
click at [1313, 118] on button "Lên hàng" at bounding box center [1347, 119] width 68 height 27
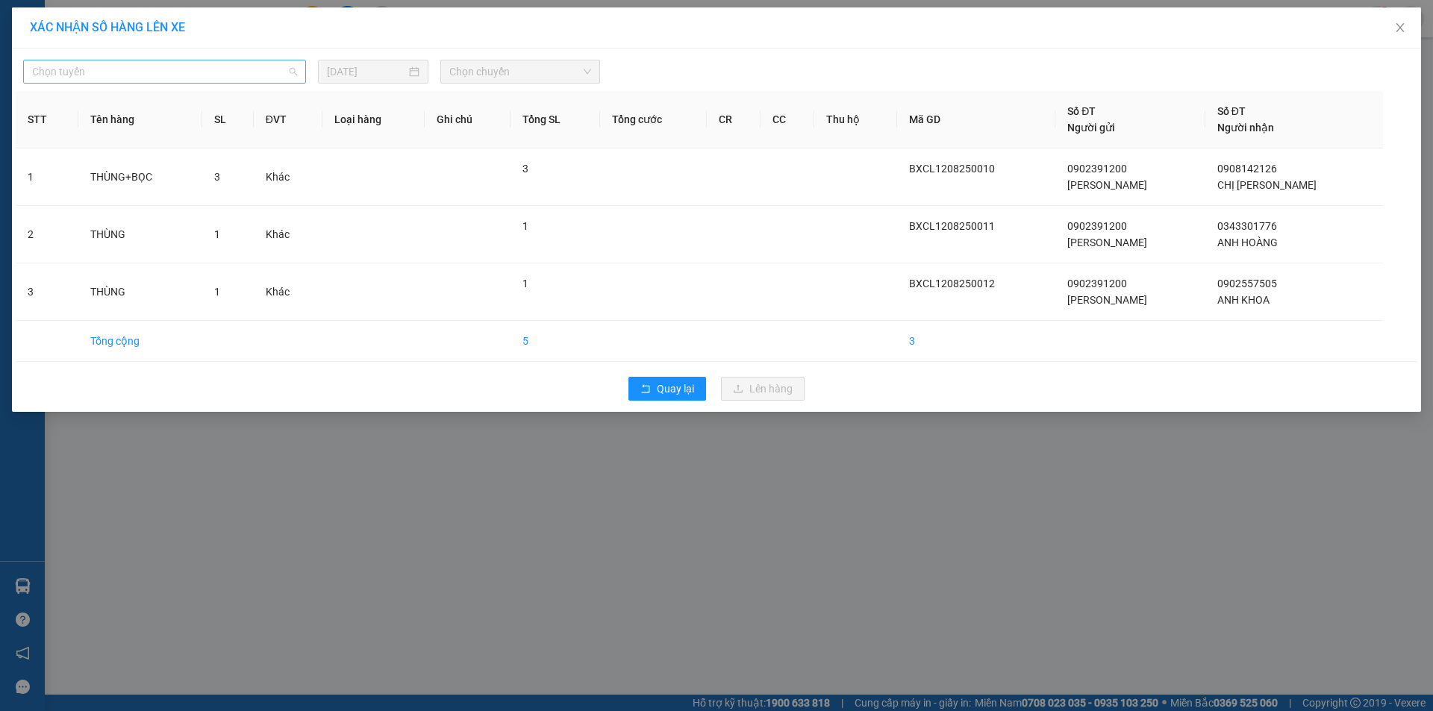
click at [166, 81] on span "Chọn tuyến" at bounding box center [164, 71] width 265 height 22
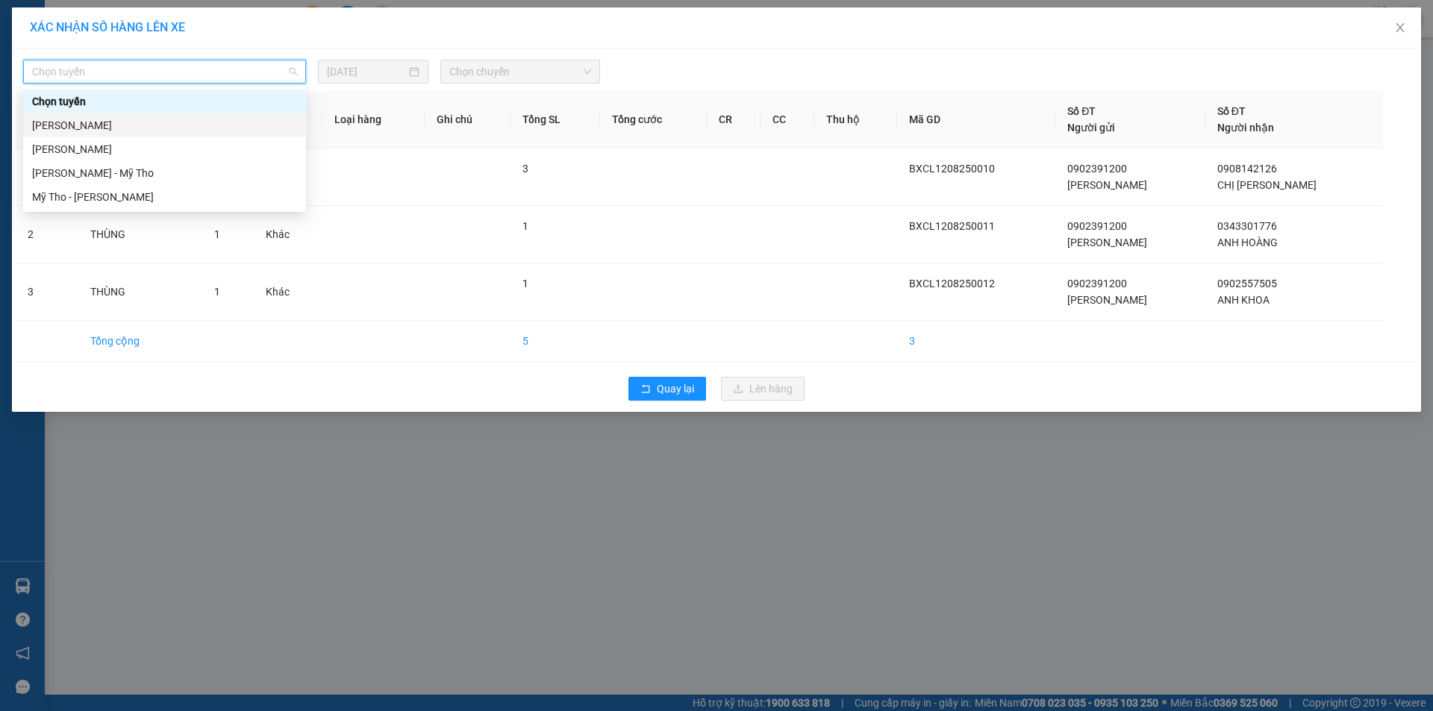
click at [101, 129] on div "[PERSON_NAME]" at bounding box center [164, 125] width 265 height 16
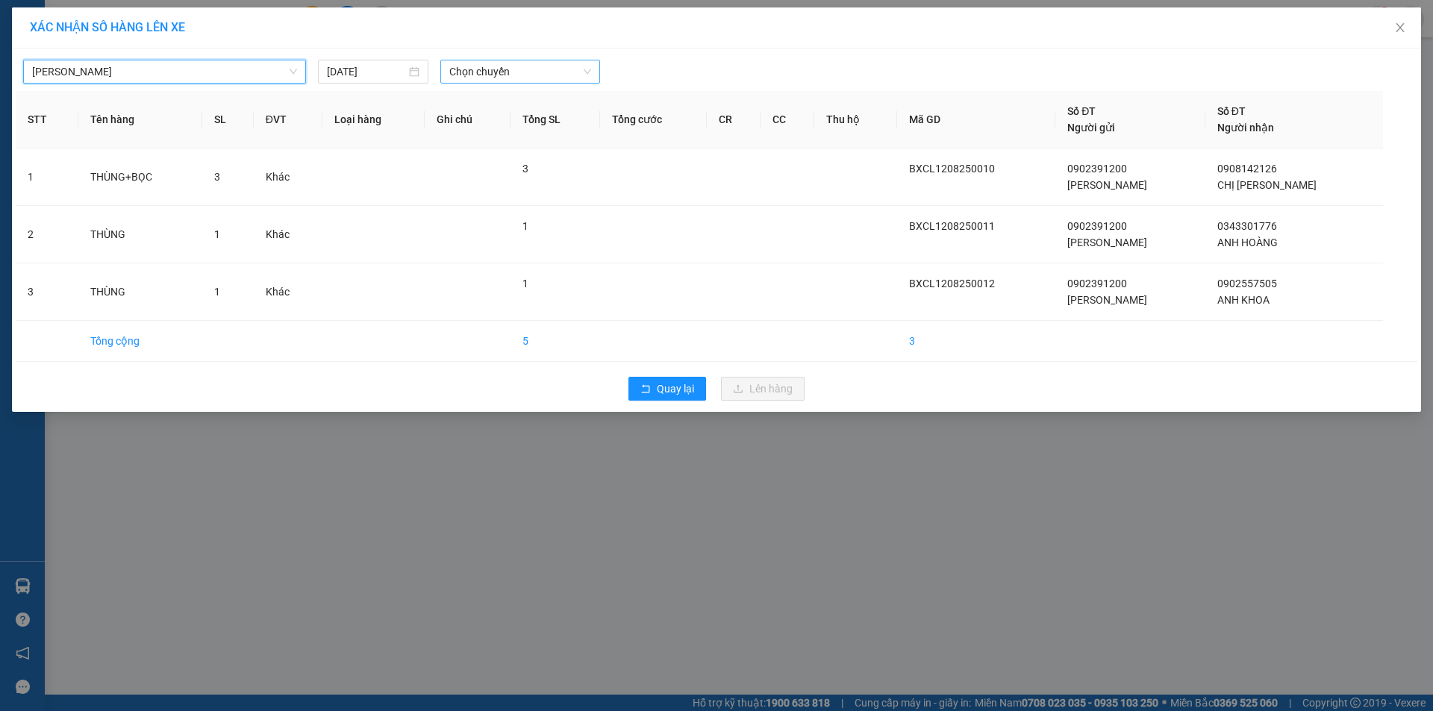
click at [484, 63] on span "Chọn chuyến" at bounding box center [520, 71] width 142 height 22
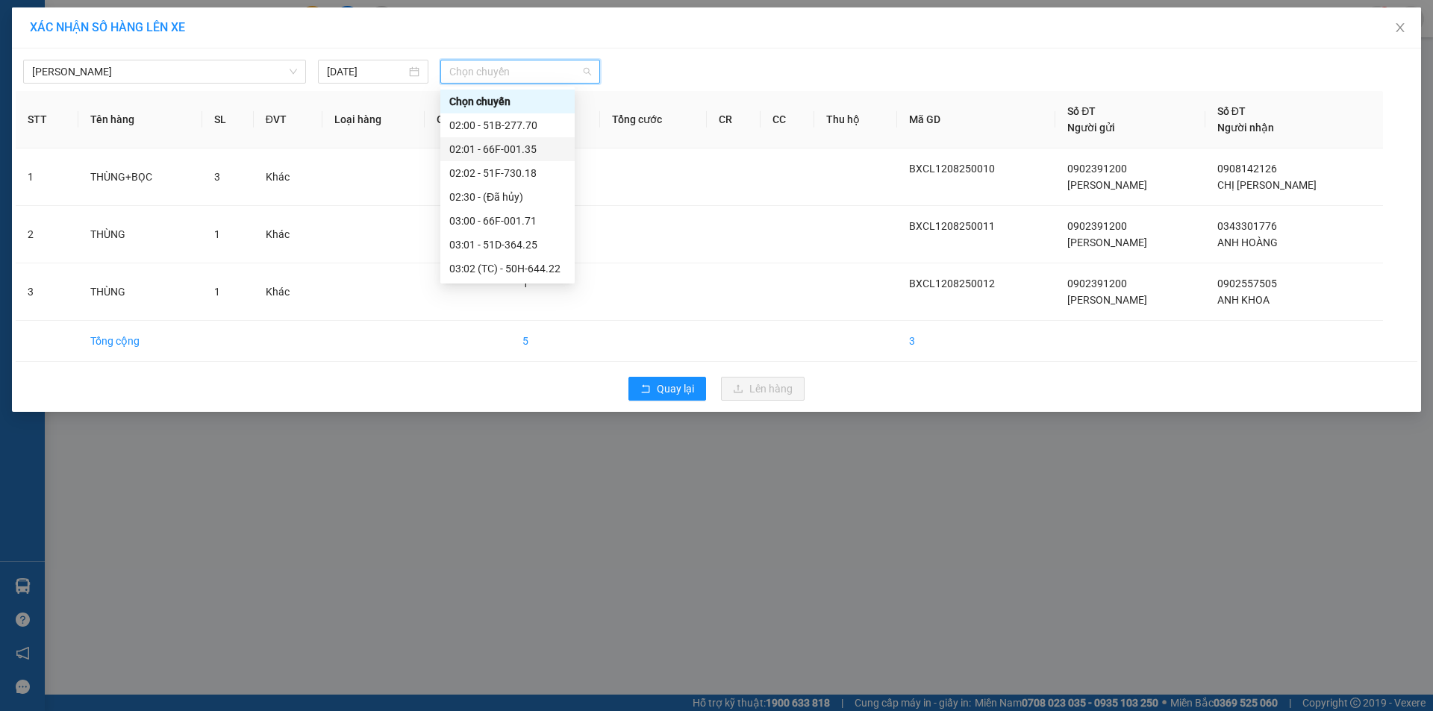
scroll to position [298, 0]
click at [503, 177] on div "10:00 - 66F-001.35" at bounding box center [507, 185] width 116 height 16
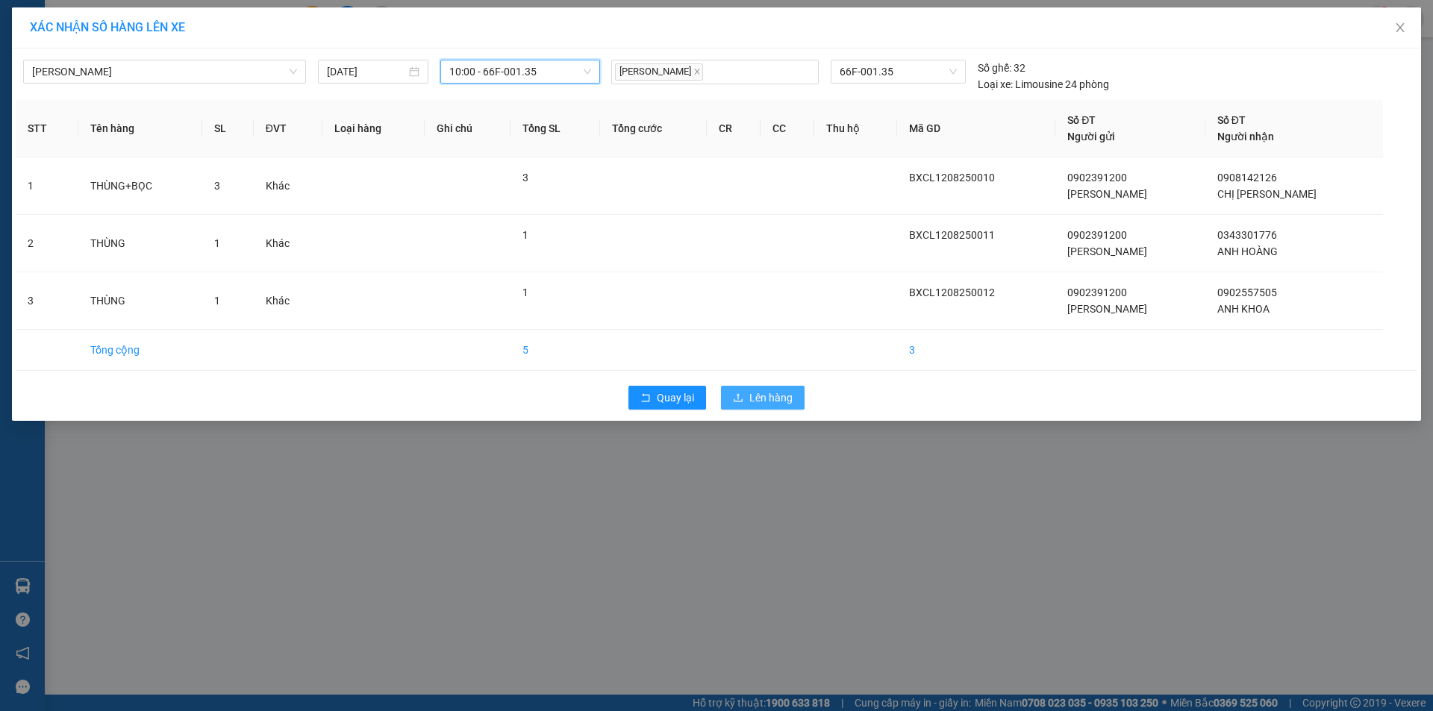
click at [751, 391] on span "Lên hàng" at bounding box center [770, 398] width 43 height 16
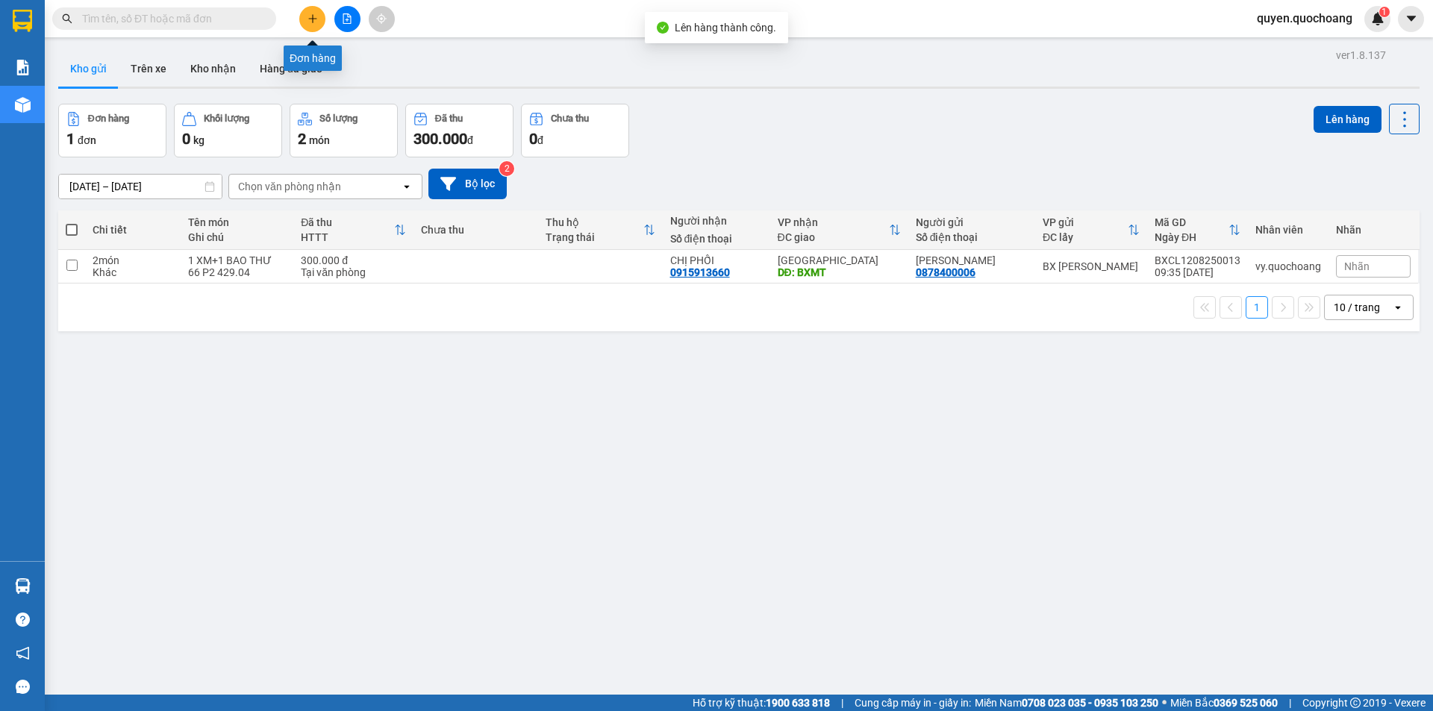
click at [304, 23] on button at bounding box center [312, 19] width 26 height 26
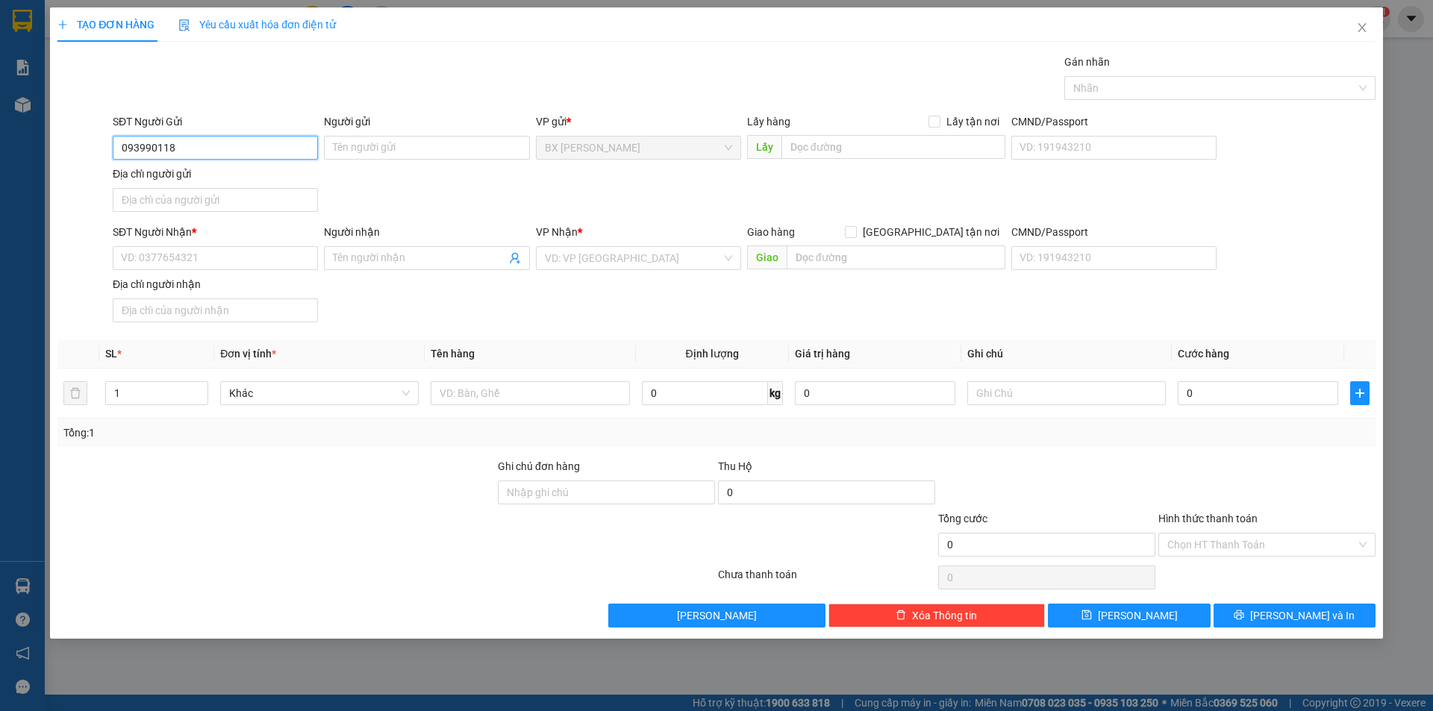
type input "0939901186"
click at [213, 182] on div "0939901186 - CHỊ [PERSON_NAME]" at bounding box center [215, 177] width 187 height 16
type input "CHỊ [PERSON_NAME]"
type input "0939901186"
click at [232, 259] on input "SĐT Người Nhận *" at bounding box center [215, 258] width 205 height 24
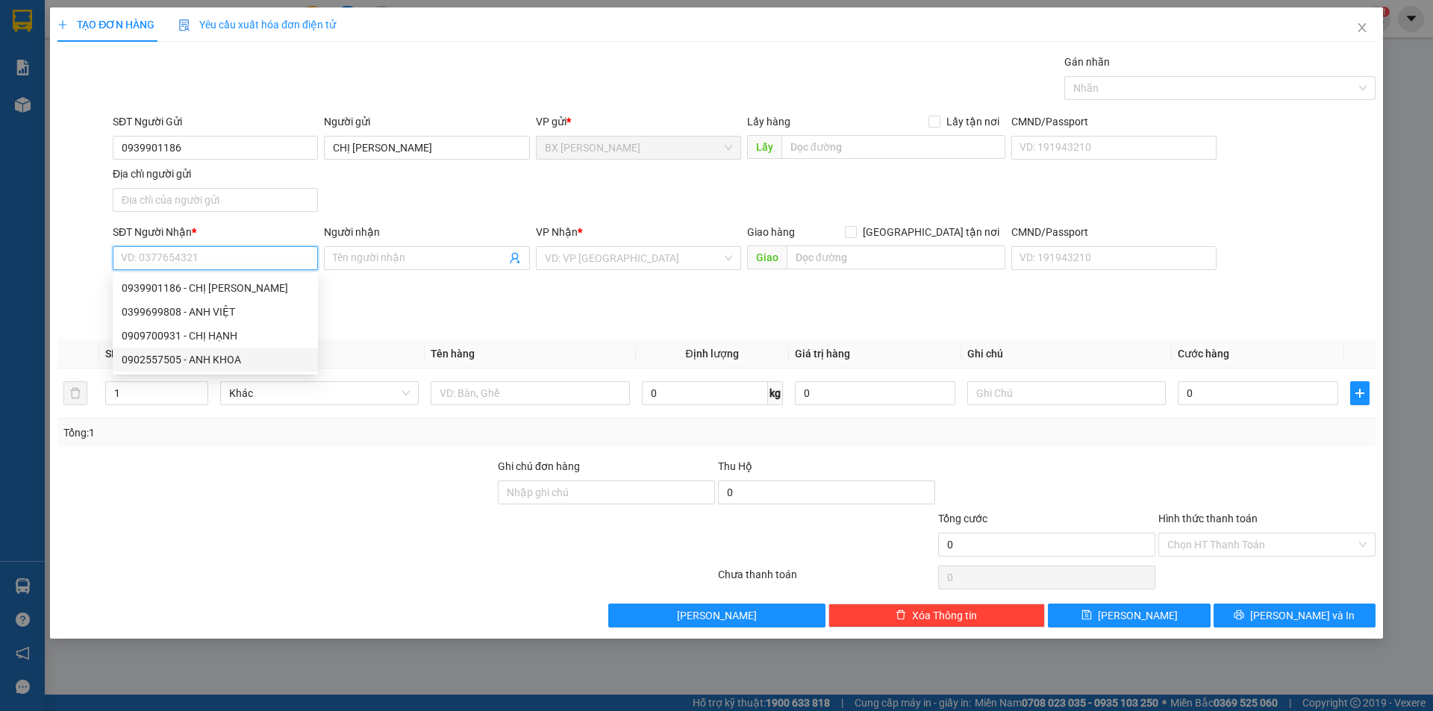
click at [237, 359] on div "0902557505 - ANH KHOA" at bounding box center [215, 359] width 187 height 16
type input "0902557505"
type input "ANH KHOA"
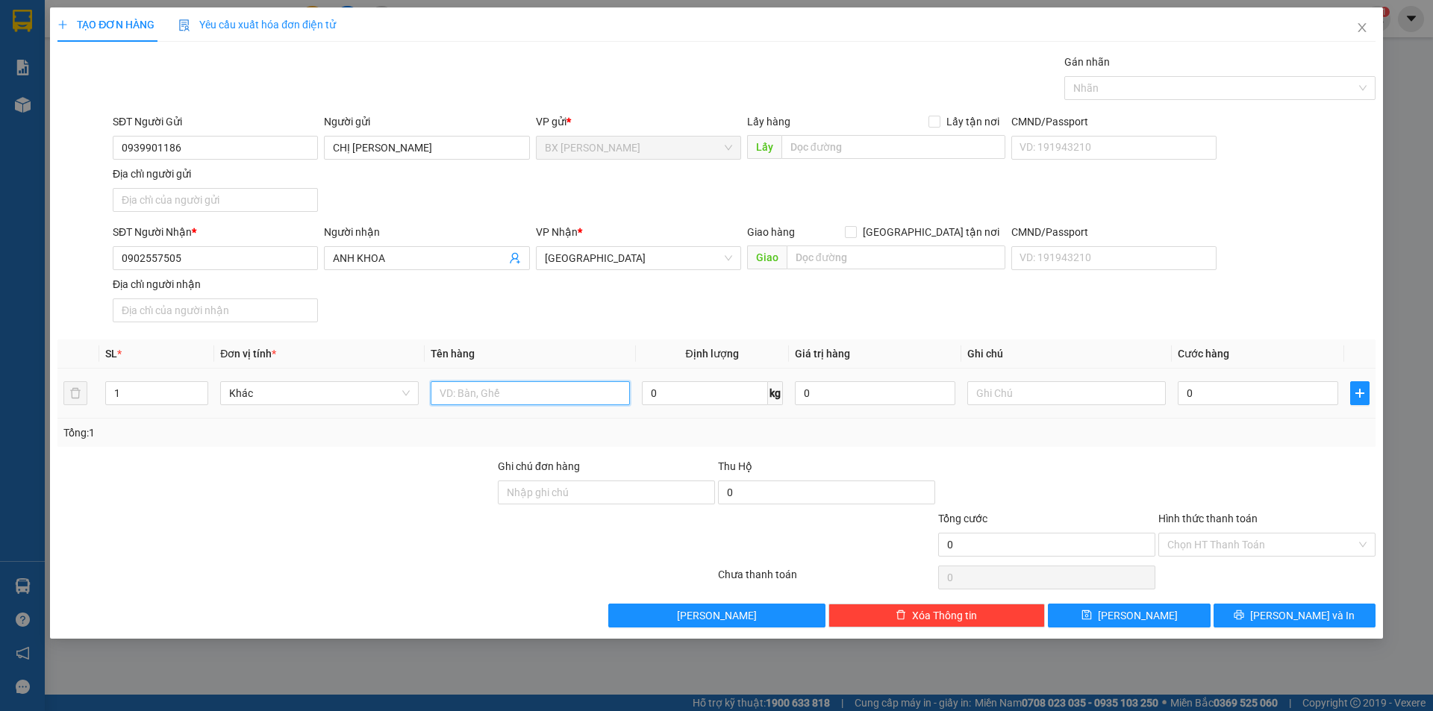
click at [497, 397] on input "text" at bounding box center [530, 393] width 198 height 24
type input "BỌC"
click at [866, 144] on input "text" at bounding box center [893, 147] width 224 height 24
type input "U"
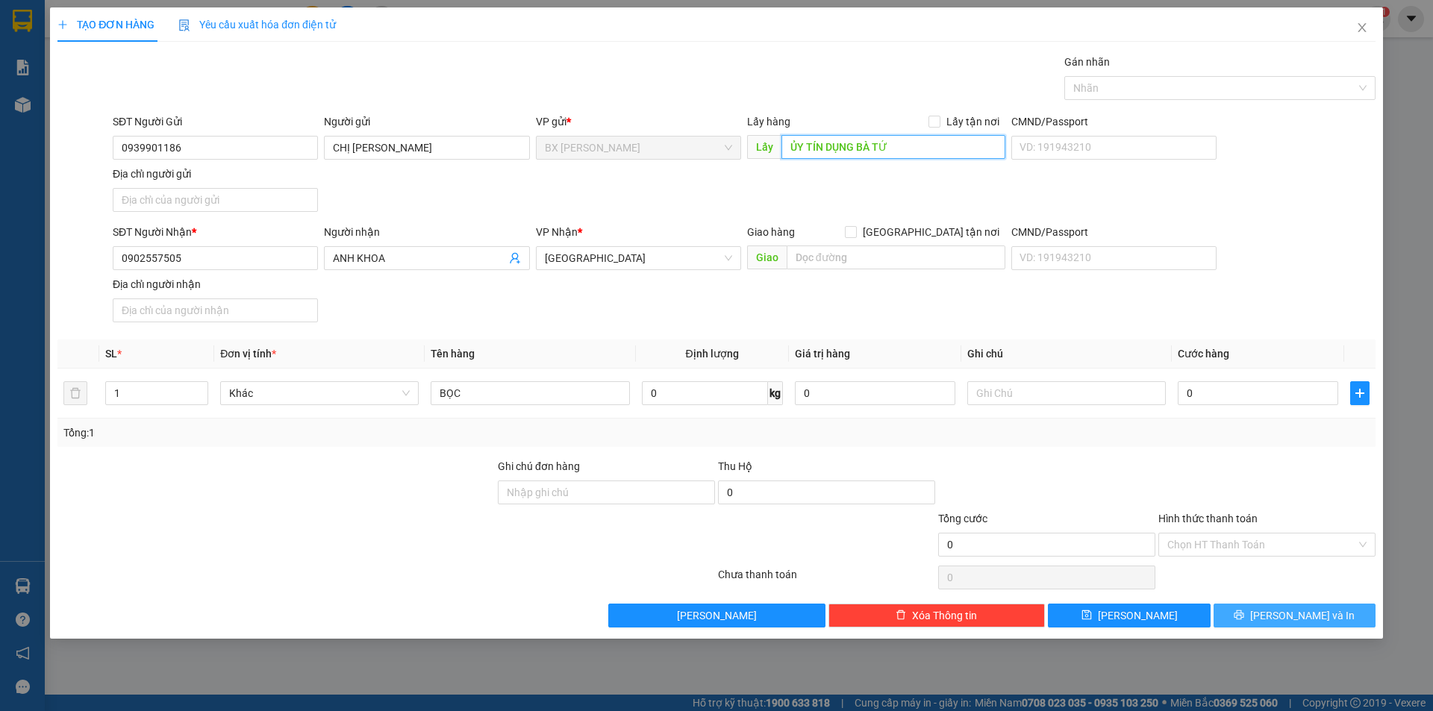
type input "ỦY TÍN DỤNG BÀ TỨ"
click at [1275, 604] on button "[PERSON_NAME] và In" at bounding box center [1294, 616] width 162 height 24
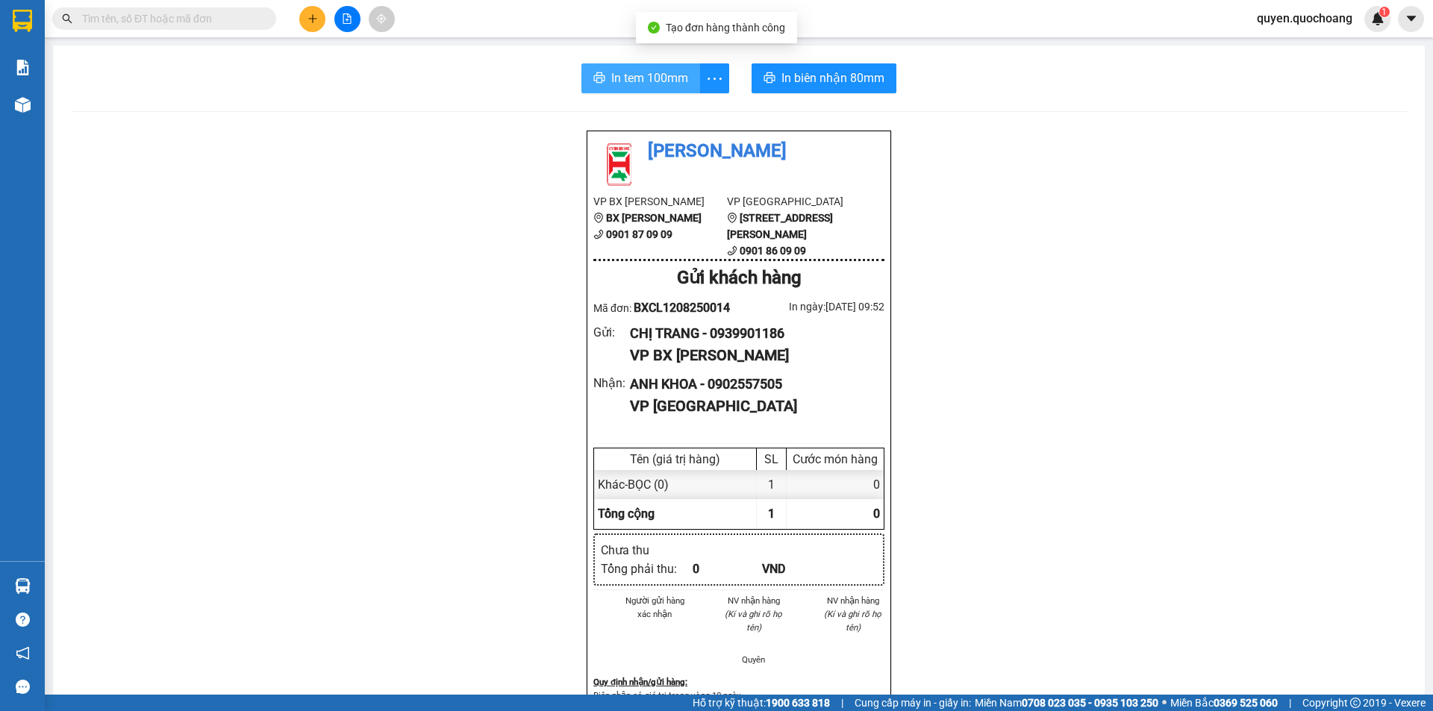
click at [641, 85] on span "In tem 100mm" at bounding box center [649, 78] width 77 height 19
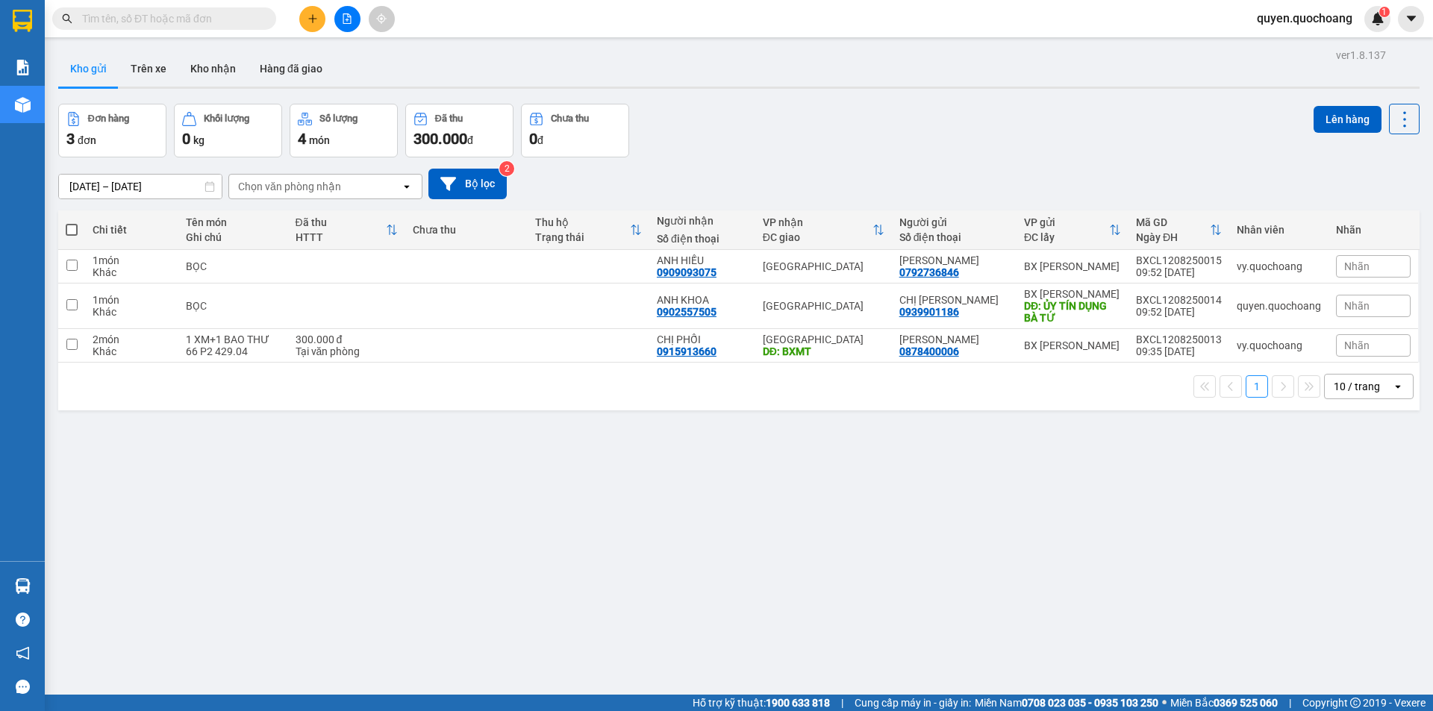
click at [318, 22] on button at bounding box center [312, 19] width 26 height 26
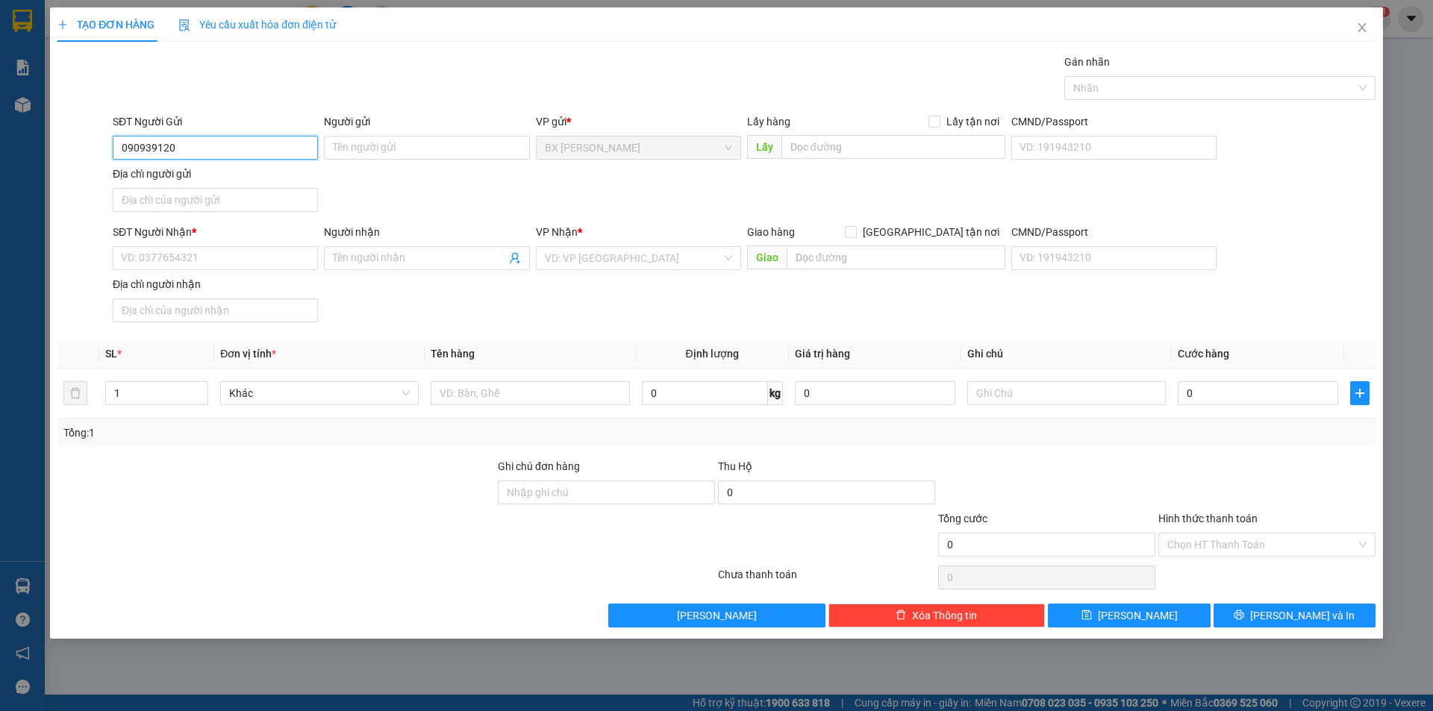
type input "0909391200"
click at [194, 178] on div "0909391200 - [PERSON_NAME]" at bounding box center [215, 177] width 187 height 16
type input "[PERSON_NAME]"
type input "0909391200"
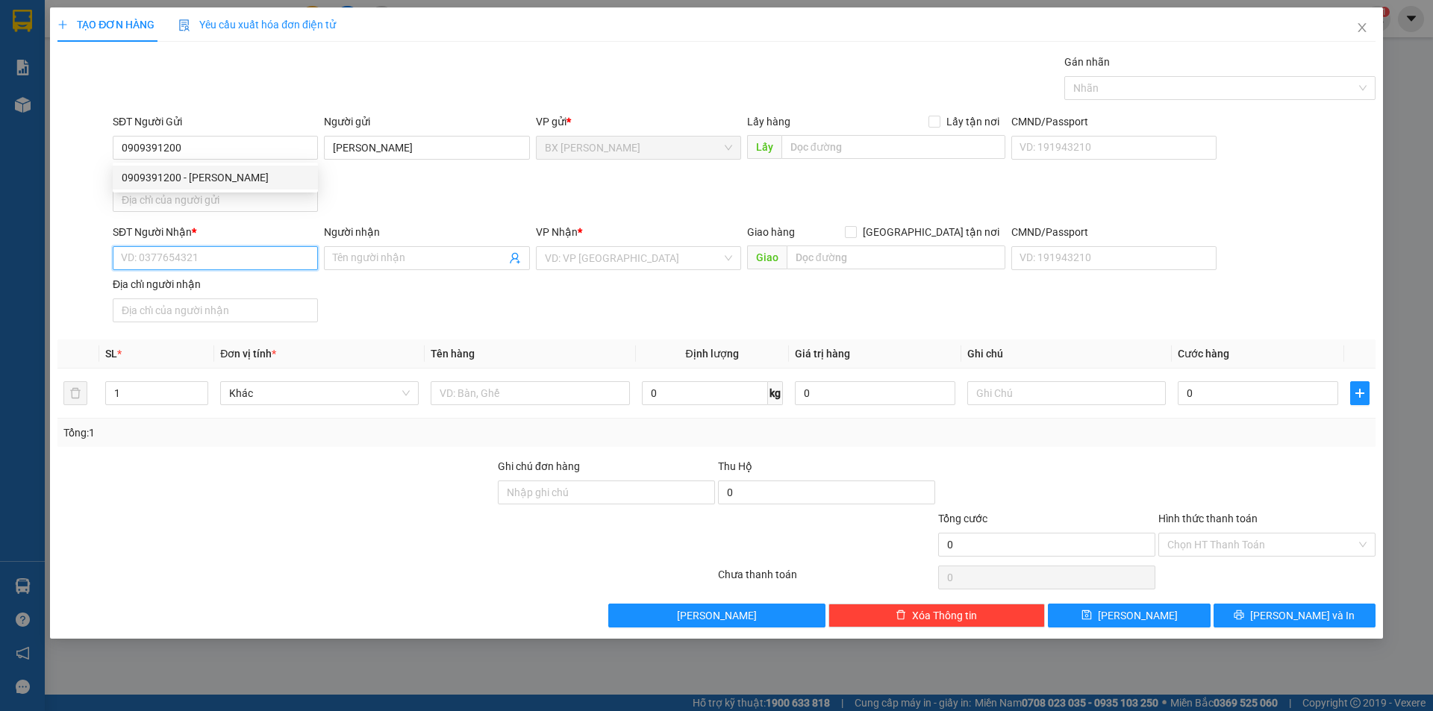
click at [228, 262] on input "SĐT Người Nhận *" at bounding box center [215, 258] width 205 height 24
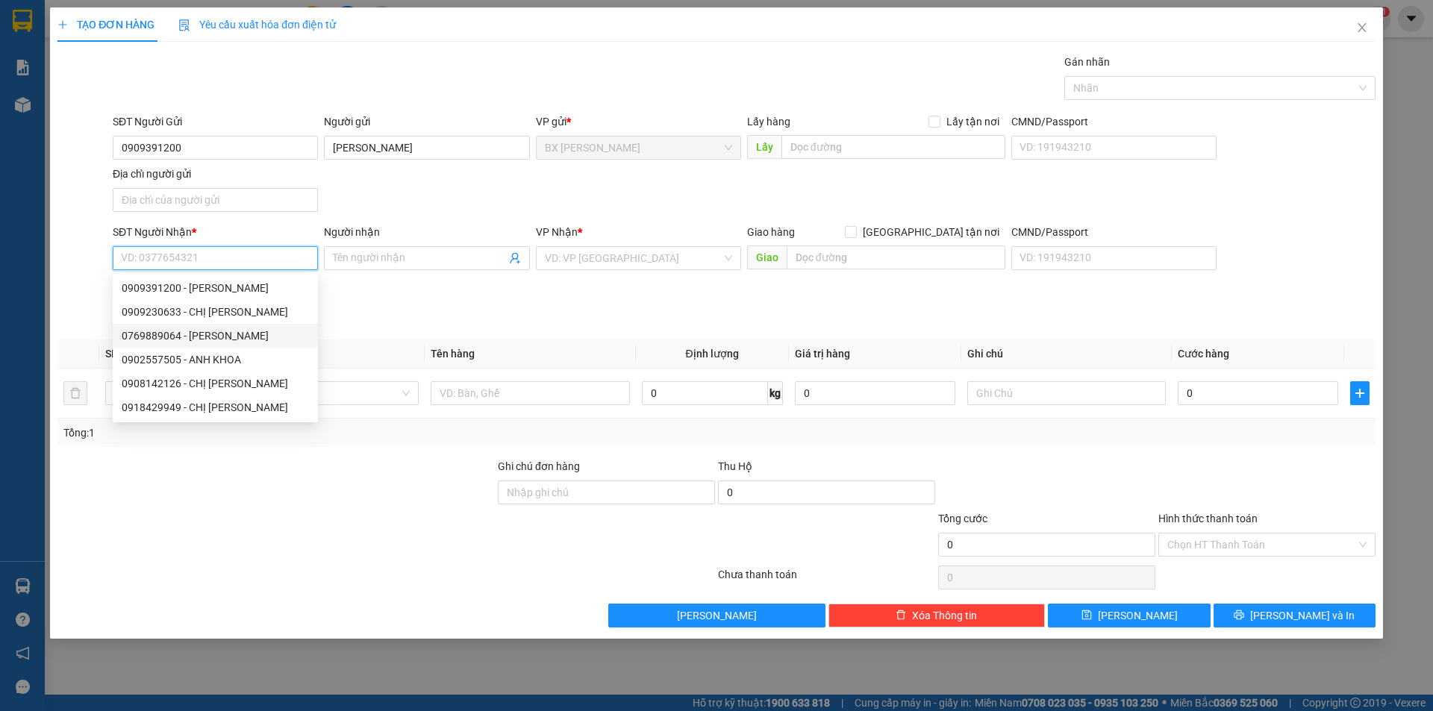
click at [163, 339] on div "0769889064 - [PERSON_NAME]" at bounding box center [215, 336] width 187 height 16
type input "0769889064"
type input "[PERSON_NAME]"
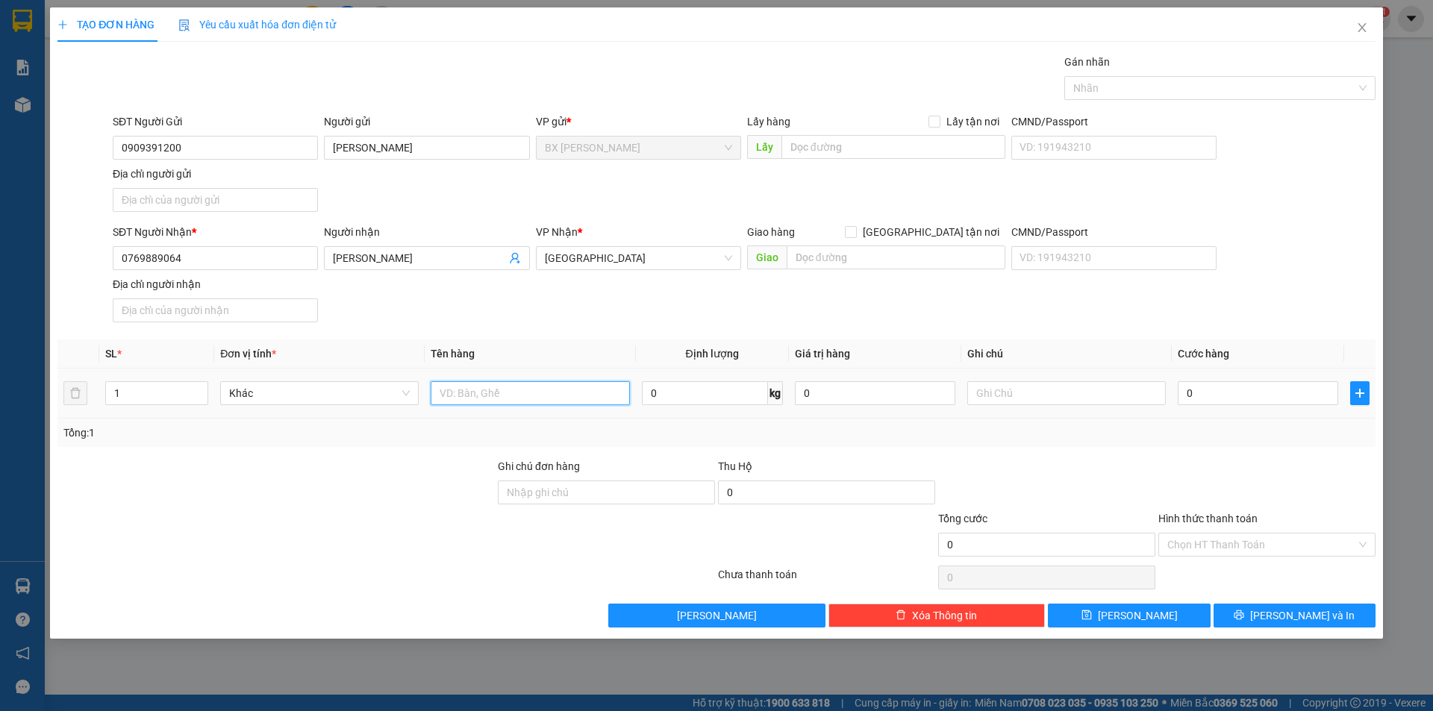
click at [480, 390] on input "text" at bounding box center [530, 393] width 198 height 24
type input "BỌC"
click at [844, 154] on input "text" at bounding box center [893, 147] width 224 height 24
type input "B"
type input "D"
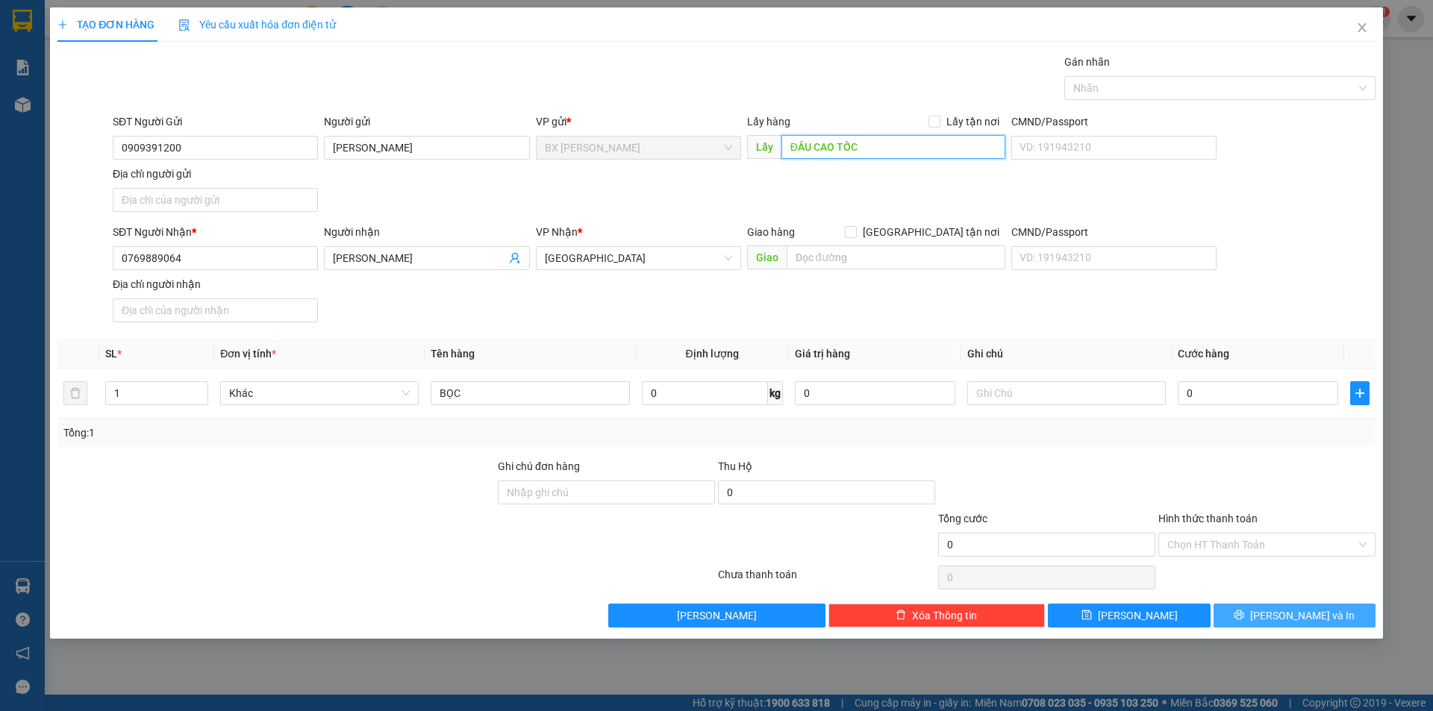
type input "ĐẦU CAO TỐC"
click at [1244, 611] on icon "printer" at bounding box center [1239, 615] width 10 height 10
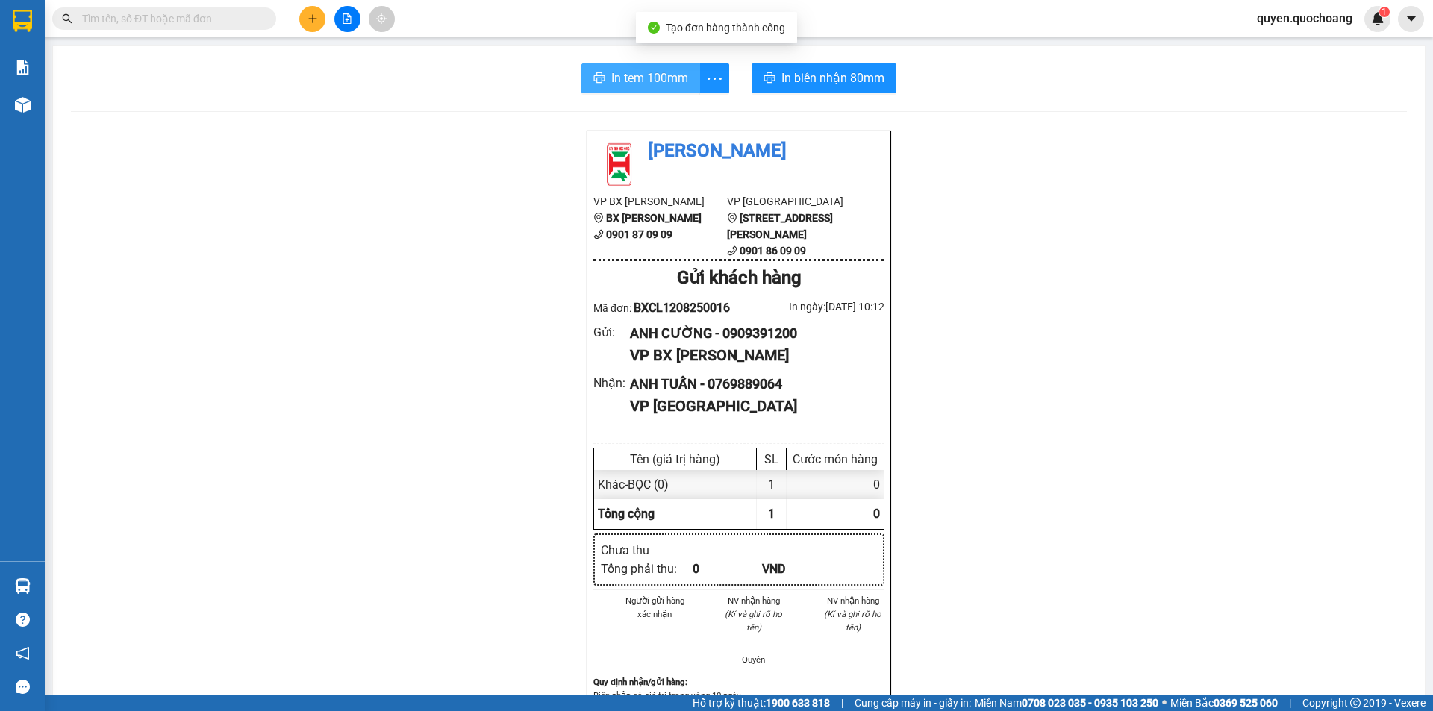
click at [663, 72] on span "In tem 100mm" at bounding box center [649, 78] width 77 height 19
